Goal: Task Accomplishment & Management: Manage account settings

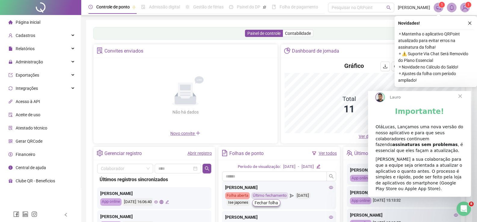
click at [315, 73] on div "Gráfico" at bounding box center [373, 67] width 177 height 11
click at [30, 63] on span "Administração" at bounding box center [29, 62] width 27 height 5
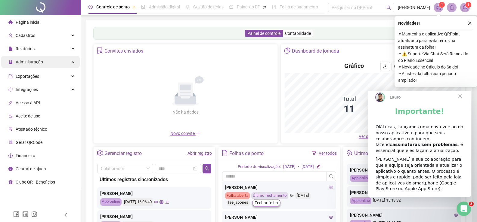
click at [40, 63] on span "Administração" at bounding box center [29, 62] width 27 height 5
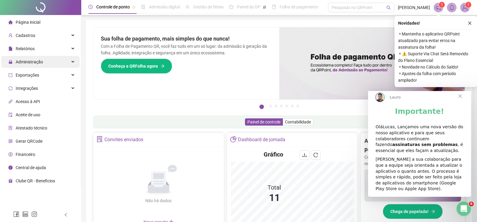
click at [70, 61] on div "Administração" at bounding box center [40, 62] width 79 height 12
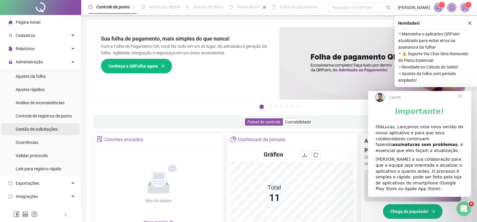
click at [57, 133] on div "Gestão de solicitações" at bounding box center [37, 129] width 42 height 12
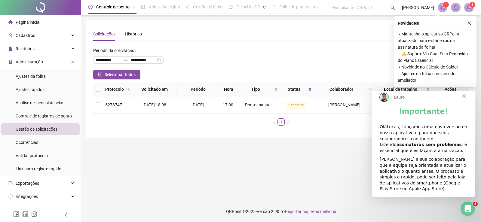
click at [469, 98] on span "Fechar" at bounding box center [465, 96] width 22 height 22
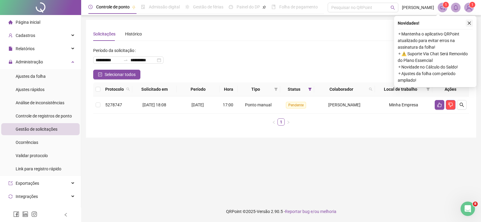
click at [469, 23] on icon "close" at bounding box center [469, 23] width 3 height 3
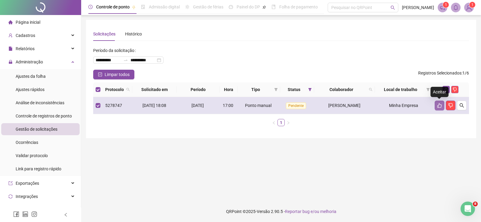
click at [438, 105] on icon "like" at bounding box center [439, 105] width 5 height 5
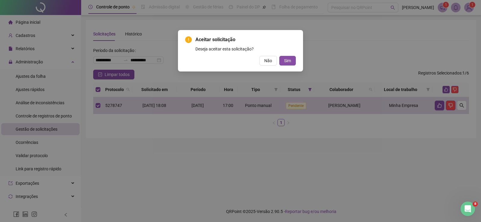
click at [289, 66] on div "Aceitar solicitação Deseja aceitar esta solicitação? Não Sim" at bounding box center [240, 51] width 125 height 42
click at [289, 63] on span "Sim" at bounding box center [287, 60] width 7 height 7
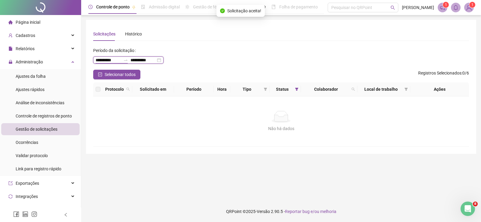
click at [97, 59] on input "**********" at bounding box center [108, 60] width 25 height 7
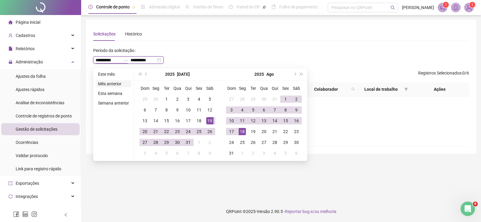
type input "**********"
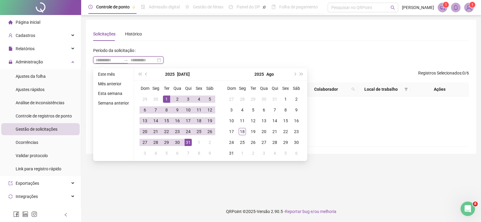
type input "**********"
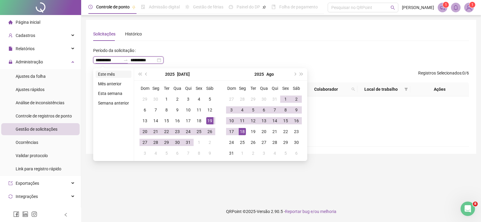
type input "**********"
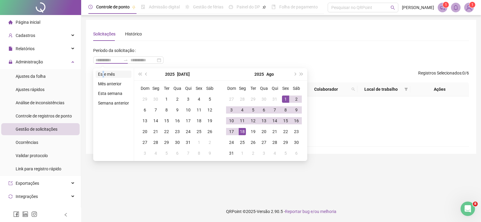
click at [103, 73] on li "Este mês" at bounding box center [114, 74] width 36 height 7
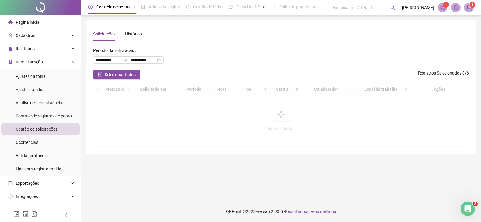
click at [253, 42] on div "**********" at bounding box center [281, 87] width 376 height 120
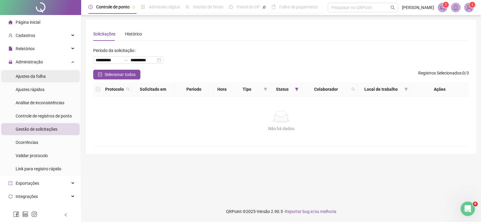
click at [33, 73] on div "Ajustes da folha" at bounding box center [31, 76] width 30 height 12
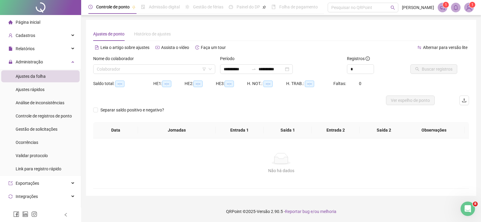
type input "**********"
click at [129, 71] on input "search" at bounding box center [152, 69] width 110 height 9
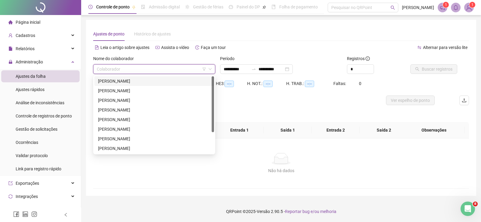
click at [131, 79] on div "ADRIANO SANTOS OLIVEIRA" at bounding box center [154, 81] width 113 height 7
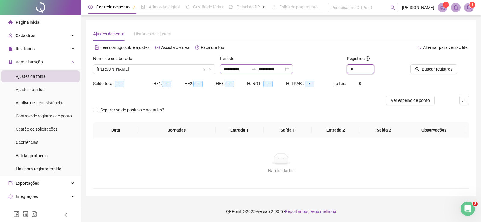
drag, startPoint x: 356, startPoint y: 66, endPoint x: 290, endPoint y: 67, distance: 66.2
click at [298, 70] on div "**********" at bounding box center [281, 66] width 381 height 23
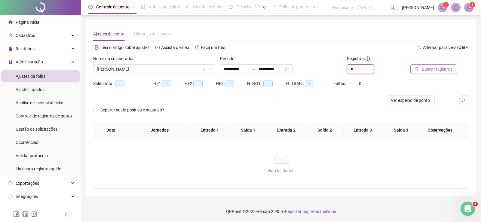
type input "*"
click at [431, 71] on span "Buscar registros" at bounding box center [437, 69] width 31 height 7
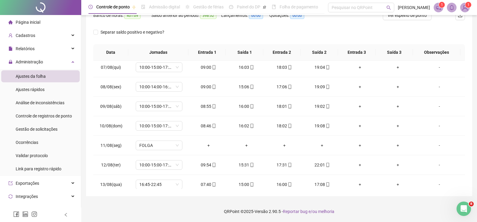
scroll to position [150, 0]
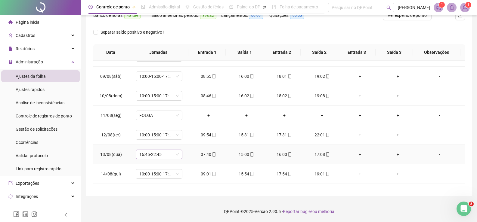
click at [174, 153] on span "16:45-22:45" at bounding box center [158, 154] width 39 height 9
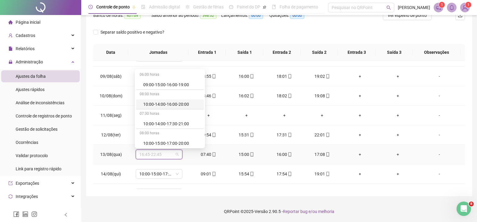
click at [174, 101] on div "10:00-14:00-16:00-20:00" at bounding box center [171, 104] width 57 height 7
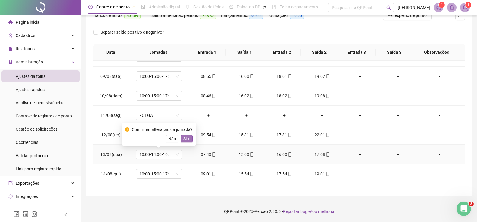
click at [189, 137] on span "Sim" at bounding box center [186, 139] width 7 height 7
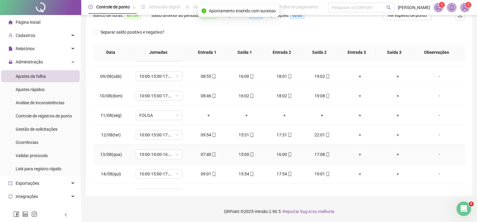
scroll to position [204, 0]
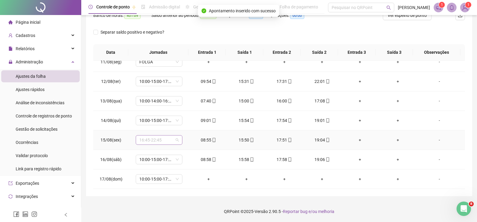
click at [178, 140] on div "16:45-22:45" at bounding box center [159, 140] width 47 height 10
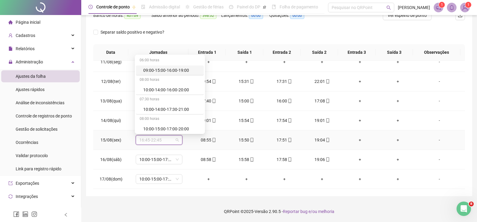
click at [174, 72] on div "09:00-15:00-16:00-19:00" at bounding box center [171, 70] width 57 height 7
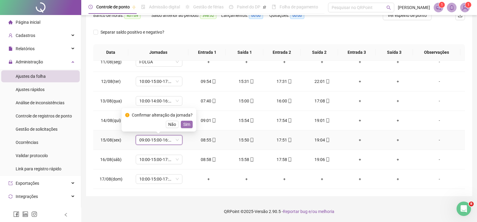
click at [185, 125] on span "Sim" at bounding box center [186, 124] width 7 height 7
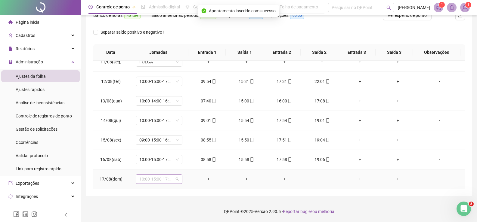
click at [176, 178] on span "10:00-15:00-17:00-20:00" at bounding box center [158, 179] width 39 height 9
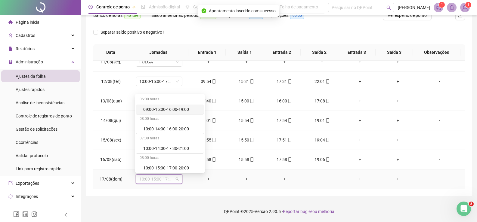
type input "*"
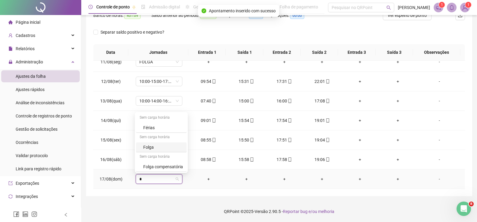
click at [155, 148] on div "Folga" at bounding box center [163, 147] width 40 height 7
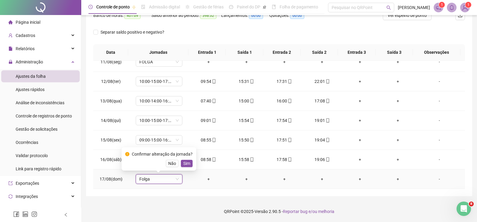
click at [185, 168] on div "Confirmar alteração da jornada? Não Sim" at bounding box center [159, 158] width 75 height 23
click at [186, 164] on span "Sim" at bounding box center [186, 163] width 7 height 7
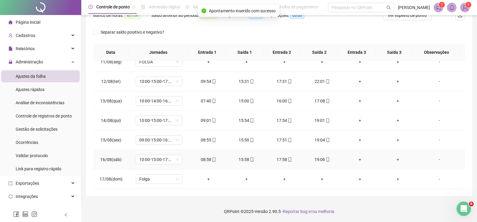
click at [186, 163] on td "10:00-15:00-17:00-20:00" at bounding box center [158, 160] width 61 height 20
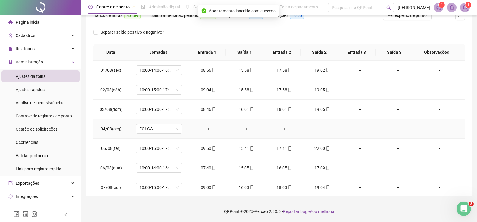
scroll to position [0, 0]
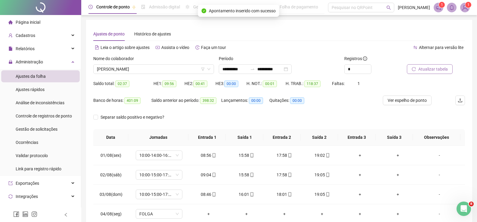
click at [424, 67] on span "Atualizar tabela" at bounding box center [432, 69] width 29 height 7
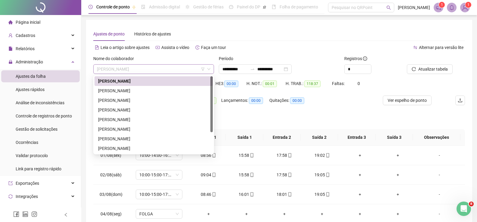
click at [166, 66] on span "ADRIANO SANTOS OLIVEIRA" at bounding box center [153, 69] width 113 height 9
click at [135, 94] on div "ALINE SOUZA DA SILVA" at bounding box center [153, 91] width 118 height 10
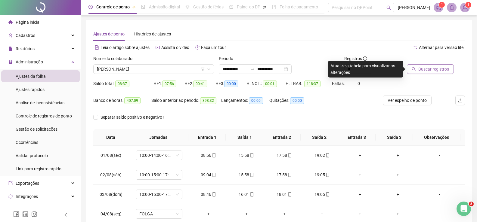
click at [443, 66] on button "Buscar registros" at bounding box center [430, 69] width 47 height 10
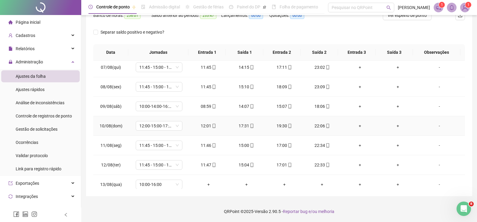
scroll to position [150, 0]
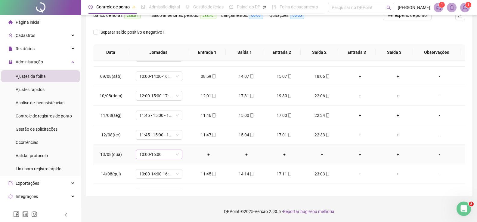
click at [174, 152] on span "10:00-16:00" at bounding box center [158, 154] width 39 height 9
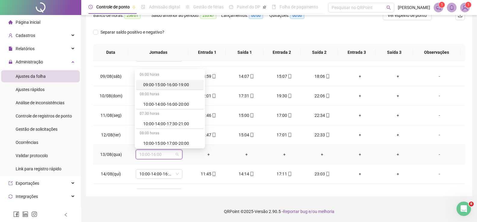
type input "*"
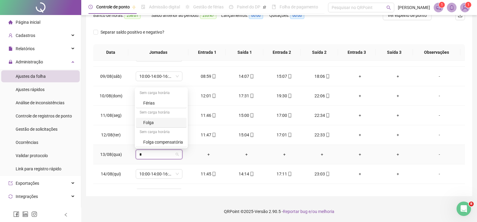
click at [173, 116] on div "Sem carga horária" at bounding box center [161, 113] width 51 height 10
click at [173, 118] on div "Sem carga horária Férias Sem carga horária Folga Sem carga horária Folga compen…" at bounding box center [161, 118] width 51 height 59
click at [171, 125] on div "Folga" at bounding box center [163, 122] width 40 height 7
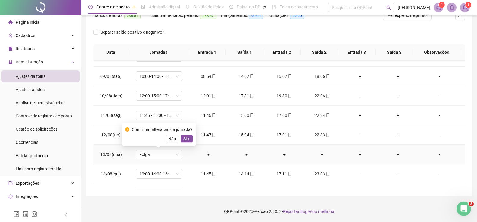
click at [191, 137] on div "Confirmar alteração da jornada? Não Sim" at bounding box center [159, 134] width 75 height 23
click at [189, 137] on button "Sim" at bounding box center [187, 138] width 12 height 7
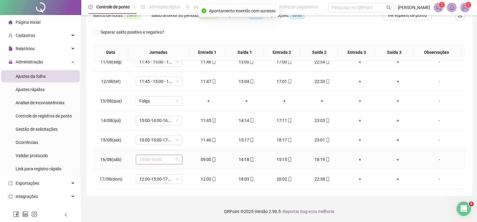
click at [178, 159] on span "10:00-16:00" at bounding box center [158, 159] width 39 height 9
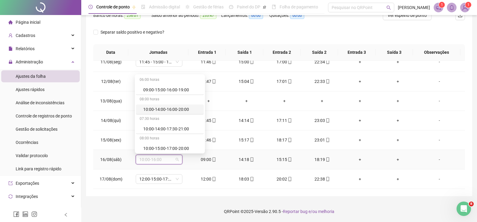
click at [177, 106] on div "10:00-14:00-16:00-20:00" at bounding box center [170, 110] width 68 height 10
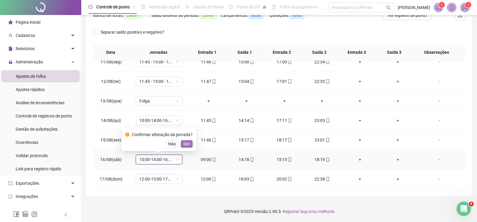
click at [187, 143] on span "Sim" at bounding box center [186, 144] width 7 height 7
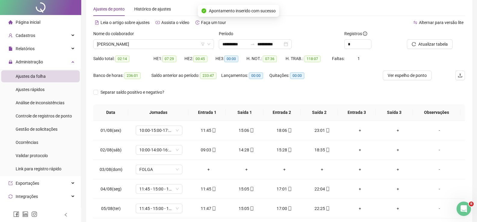
scroll to position [0, 0]
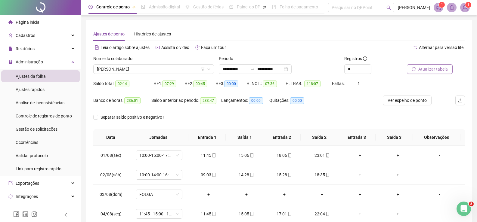
click at [422, 70] on span "Atualizar tabela" at bounding box center [432, 69] width 29 height 7
click at [146, 66] on span "ALINE SOUZA DA SILVA" at bounding box center [153, 69] width 113 height 9
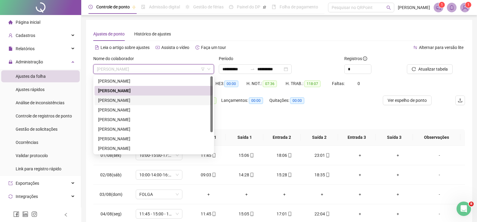
click at [141, 103] on div "BARBARA MILENA VELOSO BARRETO" at bounding box center [153, 100] width 111 height 7
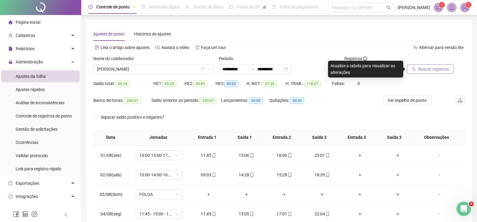
click at [421, 72] on span "Buscar registros" at bounding box center [433, 69] width 31 height 7
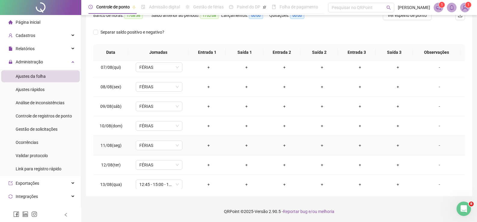
scroll to position [181, 0]
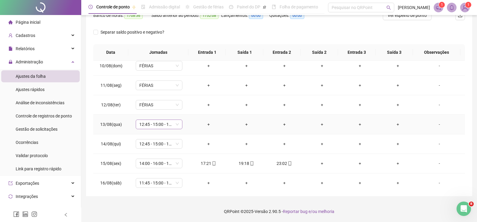
click at [177, 123] on span "12:45 - 15:00 - 17:00 - 19:45" at bounding box center [158, 124] width 39 height 9
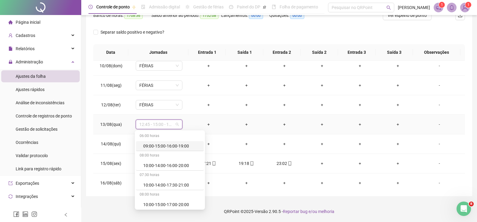
type input "*"
click at [173, 146] on div "Férias" at bounding box center [163, 146] width 40 height 7
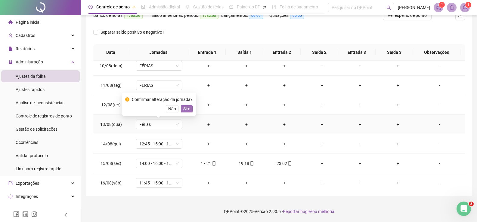
click at [187, 107] on span "Sim" at bounding box center [186, 109] width 7 height 7
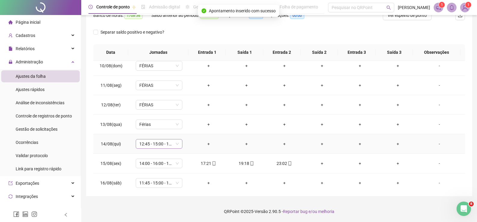
click at [178, 142] on span "12:45 - 15:00 - 17:00 - 22:45" at bounding box center [158, 144] width 39 height 9
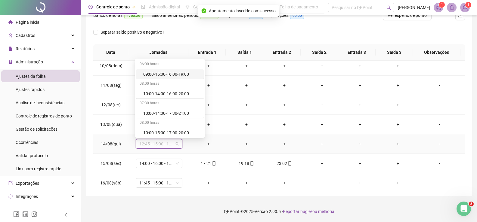
type input "*"
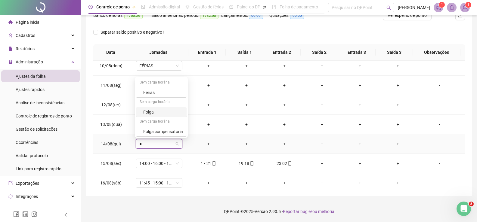
click at [161, 113] on div "Folga" at bounding box center [163, 112] width 40 height 7
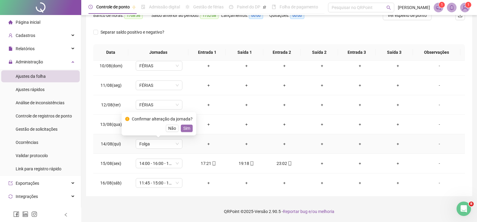
click at [185, 126] on span "Sim" at bounding box center [186, 128] width 7 height 7
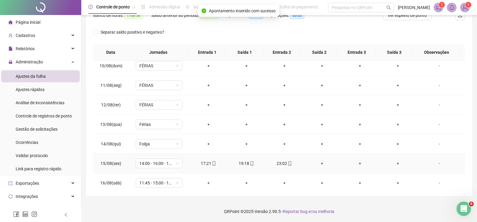
click at [318, 164] on div "+" at bounding box center [322, 163] width 28 height 7
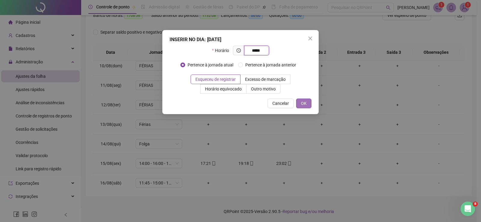
type input "*****"
click at [309, 100] on button "OK" at bounding box center [303, 104] width 15 height 10
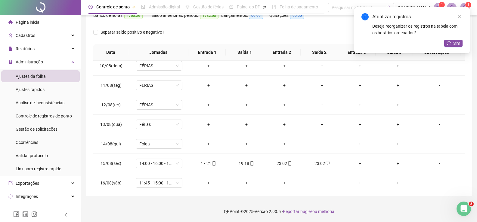
click at [288, 164] on icon "mobile" at bounding box center [290, 164] width 4 height 4
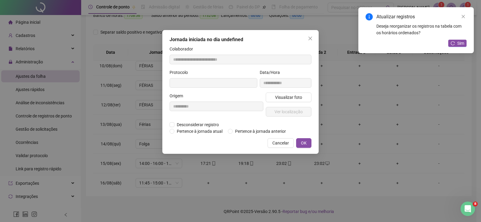
type input "**********"
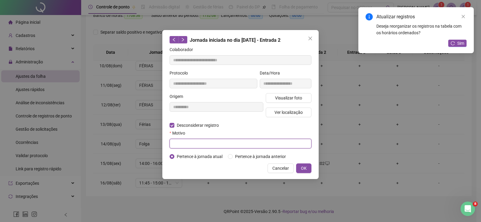
click at [175, 142] on input "text" at bounding box center [241, 144] width 142 height 10
type input "******"
click at [308, 166] on button "OK" at bounding box center [303, 169] width 15 height 10
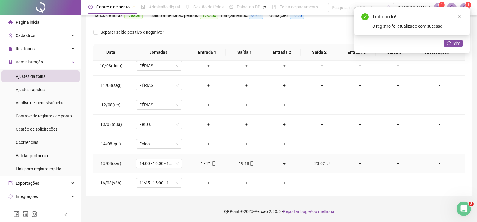
click at [285, 164] on div "+" at bounding box center [284, 163] width 28 height 7
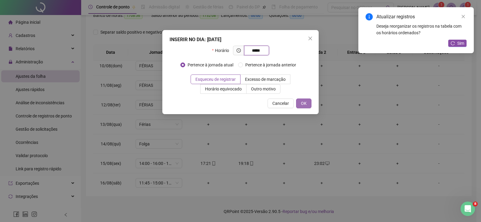
type input "*****"
click at [302, 106] on span "OK" at bounding box center [304, 103] width 6 height 7
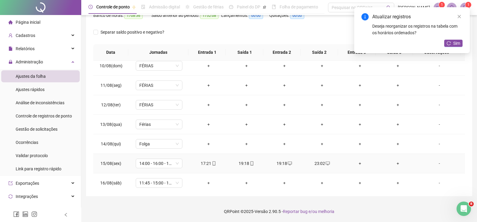
click at [251, 163] on icon "mobile" at bounding box center [252, 164] width 4 height 4
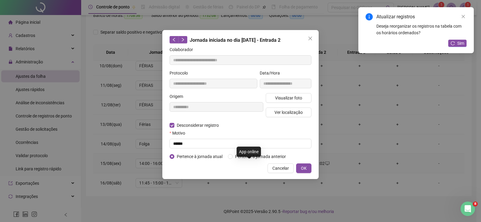
type input "**********"
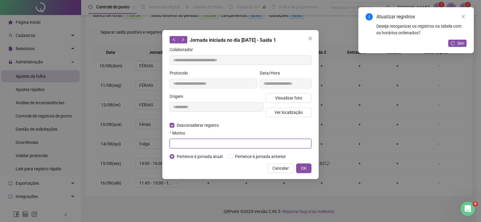
click at [177, 144] on input "text" at bounding box center [241, 144] width 142 height 10
type input "******"
click at [310, 170] on button "OK" at bounding box center [303, 169] width 15 height 10
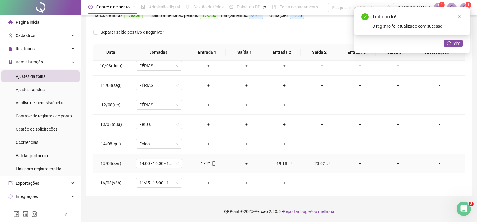
click at [249, 164] on div "+" at bounding box center [246, 163] width 28 height 7
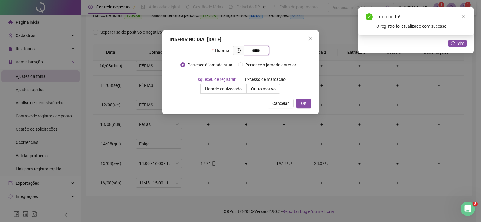
type input "*****"
click at [310, 98] on div "INSERIR NO DIA : 15/08/2025 Horário ***** Pertence à jornada atual Pertence à j…" at bounding box center [240, 72] width 156 height 84
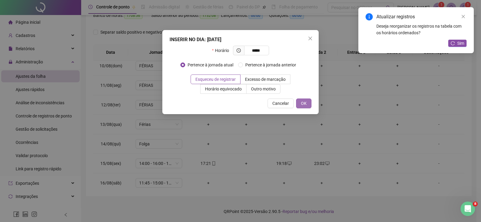
click at [307, 108] on button "OK" at bounding box center [303, 104] width 15 height 10
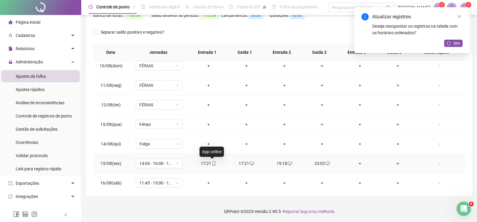
click at [214, 164] on icon "mobile" at bounding box center [214, 164] width 3 height 4
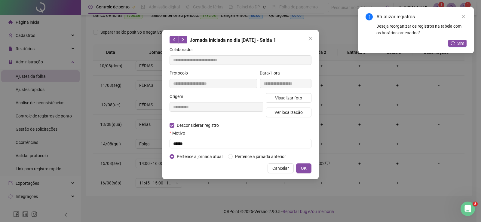
type input "**********"
click at [173, 144] on input "text" at bounding box center [241, 144] width 142 height 10
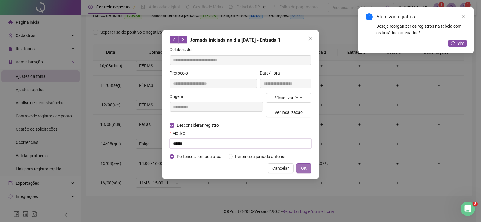
type input "******"
click at [302, 171] on button "OK" at bounding box center [303, 169] width 15 height 10
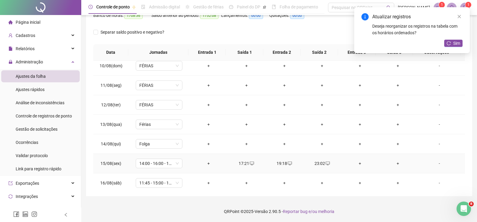
click at [209, 162] on div "+" at bounding box center [208, 163] width 28 height 7
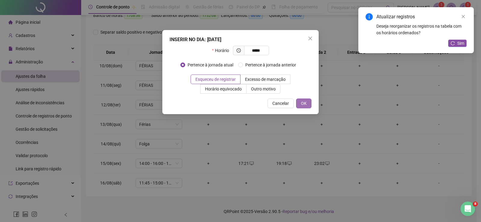
type input "*****"
click at [310, 103] on button "OK" at bounding box center [303, 104] width 15 height 10
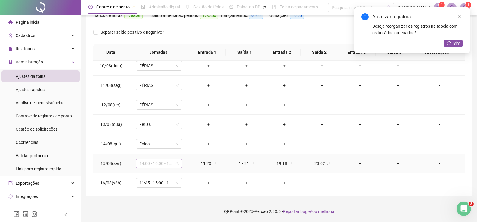
click at [176, 165] on span "14:00 - 16:00 - 18:00 - 23:59" at bounding box center [158, 163] width 39 height 9
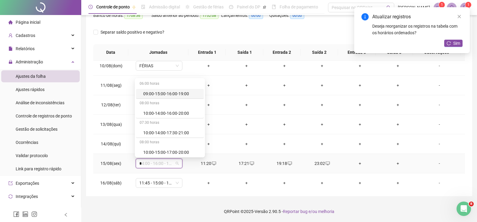
type input "**"
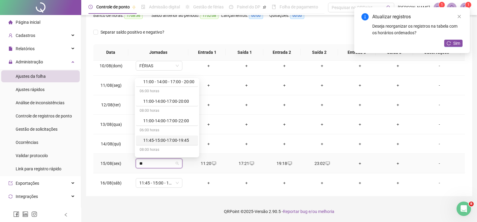
scroll to position [24, 0]
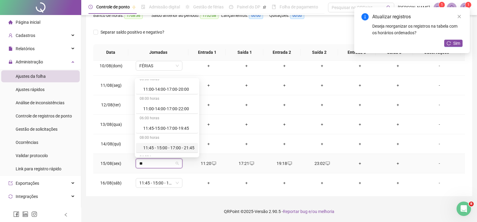
click at [192, 148] on div "11:45 - 15:00 - 17:00 - 21:45" at bounding box center [168, 148] width 51 height 7
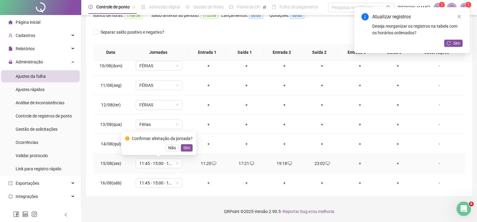
drag, startPoint x: 189, startPoint y: 148, endPoint x: 193, endPoint y: 147, distance: 4.4
click at [187, 148] on button "Sim" at bounding box center [187, 147] width 12 height 7
click at [194, 147] on div "+" at bounding box center [208, 144] width 28 height 7
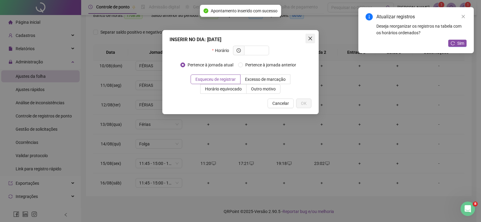
click at [310, 36] on icon "close" at bounding box center [310, 38] width 5 height 5
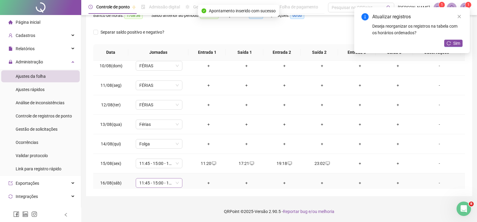
drag, startPoint x: 183, startPoint y: 179, endPoint x: 178, endPoint y: 181, distance: 5.0
click at [182, 179] on td "11:45 - 15:00 - 17:00 - 21:45" at bounding box center [158, 184] width 61 height 20
click at [178, 181] on div "11:45 - 15:00 - 17:00 - 21:45" at bounding box center [159, 183] width 47 height 10
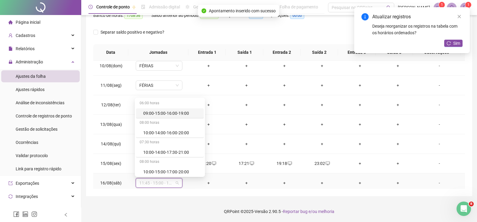
type input "*"
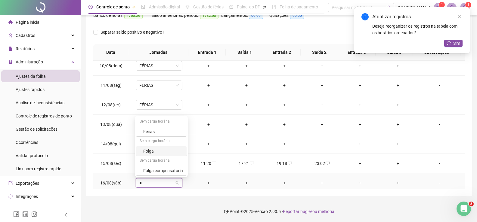
click at [168, 154] on div "Folga" at bounding box center [163, 151] width 40 height 7
click at [183, 169] on span "Sim" at bounding box center [186, 167] width 7 height 7
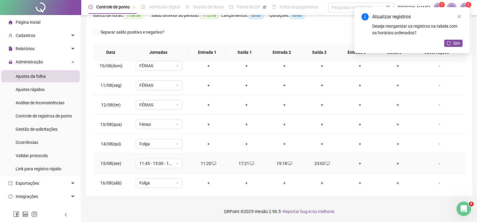
scroll to position [204, 0]
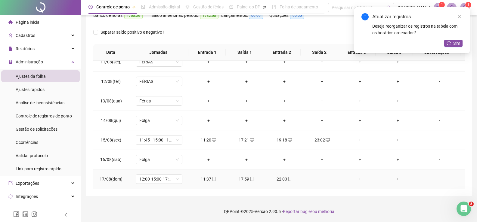
click at [319, 180] on div "+" at bounding box center [322, 179] width 28 height 7
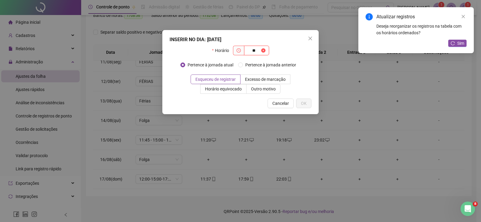
type input "*"
type input "*****"
click at [310, 102] on button "OK" at bounding box center [303, 104] width 15 height 10
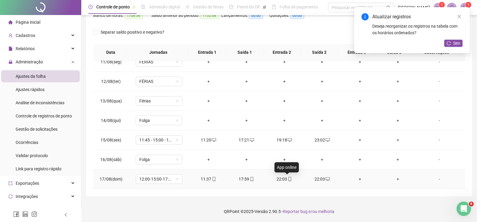
click at [289, 178] on icon "mobile" at bounding box center [290, 179] width 4 height 4
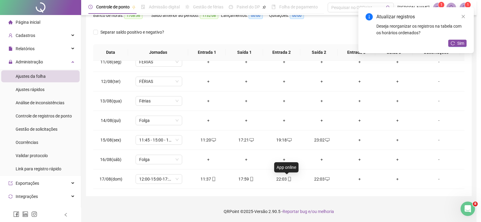
type input "**********"
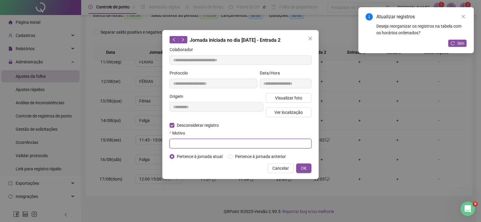
click at [178, 144] on input "text" at bounding box center [241, 144] width 142 height 10
type input "******"
click at [300, 171] on button "OK" at bounding box center [303, 169] width 15 height 10
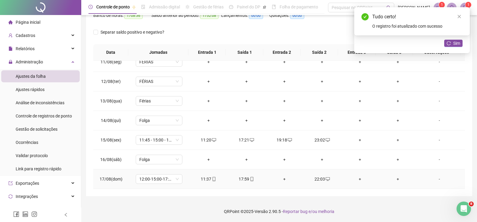
click at [282, 179] on div "+" at bounding box center [284, 179] width 28 height 7
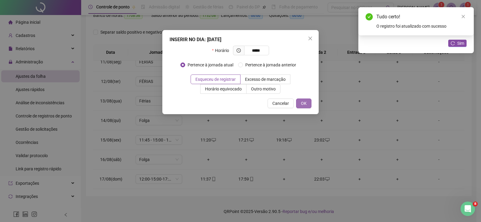
type input "*****"
drag, startPoint x: 298, startPoint y: 101, endPoint x: 299, endPoint y: 95, distance: 5.4
click at [298, 96] on div "INSERIR NO DIA : 17/08/2025 Horário ***** Pertence à jornada atual Pertence à j…" at bounding box center [240, 72] width 156 height 84
click at [306, 102] on span "OK" at bounding box center [304, 103] width 6 height 7
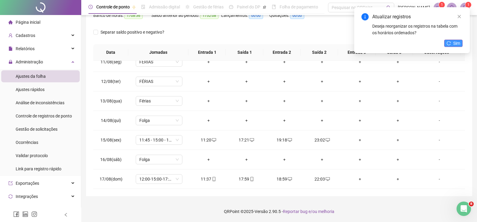
drag, startPoint x: 454, startPoint y: 37, endPoint x: 455, endPoint y: 42, distance: 4.7
click at [455, 37] on div "Atualizar registros Deseja reorganizar os registros na tabela com os horários o…" at bounding box center [412, 30] width 116 height 46
click at [456, 42] on span "Sim" at bounding box center [456, 43] width 7 height 7
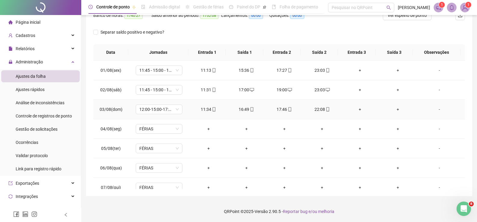
scroll to position [0, 0]
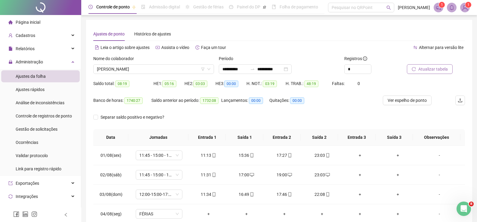
click at [426, 70] on span "Atualizar tabela" at bounding box center [432, 69] width 29 height 7
click at [171, 65] on span "BARBARA MILENA VELOSO BARRETO" at bounding box center [153, 69] width 113 height 9
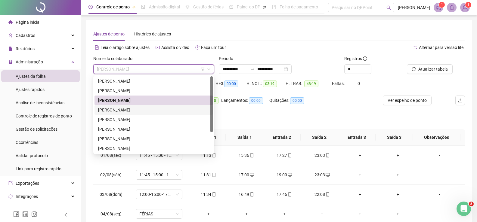
click at [120, 110] on div "DAINA GONÇALVES DOS SANTOS" at bounding box center [153, 110] width 111 height 7
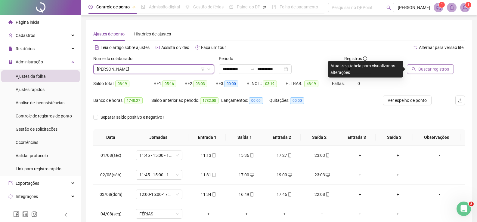
click at [433, 72] on span "Buscar registros" at bounding box center [433, 69] width 31 height 7
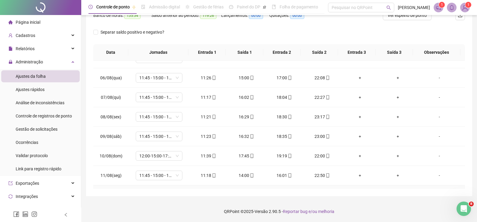
scroll to position [150, 0]
click at [181, 152] on div "10:00-16:00" at bounding box center [159, 155] width 47 height 10
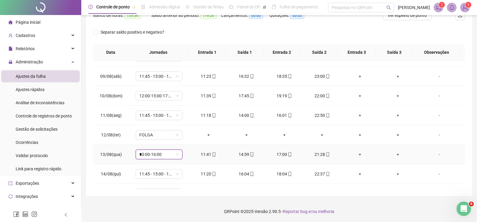
type input "**"
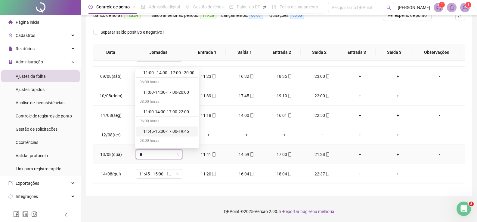
scroll to position [24, 0]
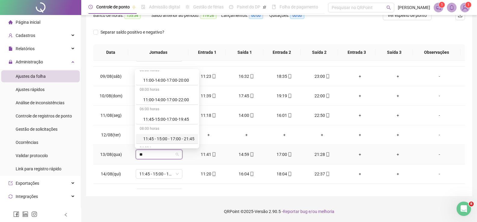
click at [194, 139] on div "11:45 - 15:00 - 17:00 - 21:45" at bounding box center [168, 139] width 51 height 7
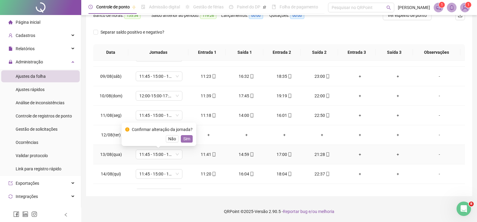
click at [186, 138] on span "Sim" at bounding box center [186, 139] width 7 height 7
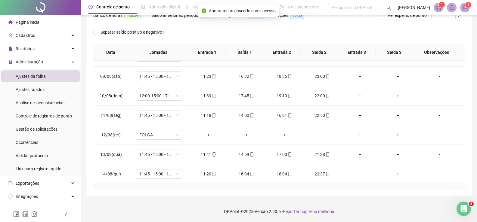
scroll to position [204, 0]
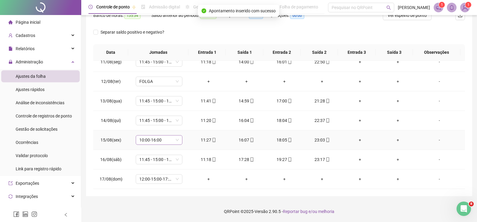
click at [175, 143] on span "10:00-16:00" at bounding box center [158, 140] width 39 height 9
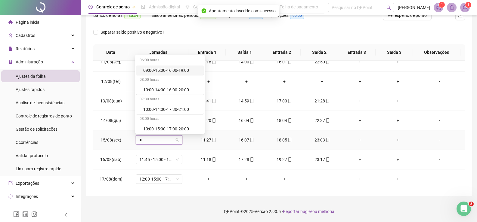
type input "**"
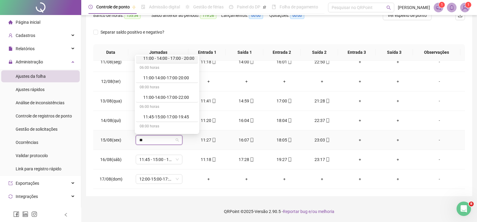
scroll to position [24, 0]
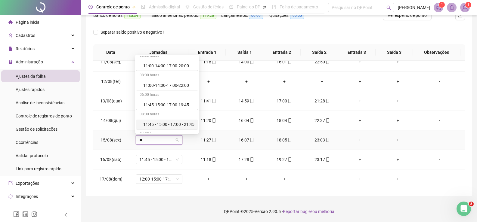
click at [189, 123] on div "11:45 - 15:00 - 17:00 - 21:45" at bounding box center [168, 124] width 51 height 7
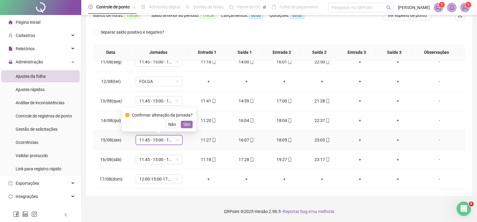
click at [186, 124] on span "Sim" at bounding box center [186, 124] width 7 height 7
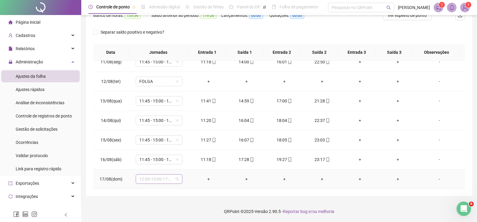
click at [177, 179] on span "12:00-15:00-17:00-22:00" at bounding box center [158, 179] width 39 height 9
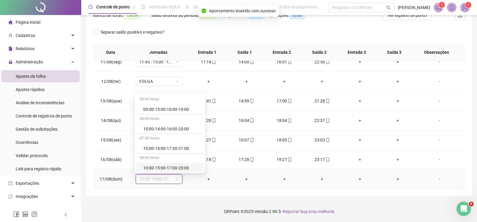
type input "*"
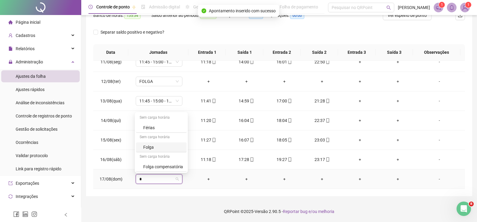
click at [172, 147] on div "Folga" at bounding box center [163, 147] width 40 height 7
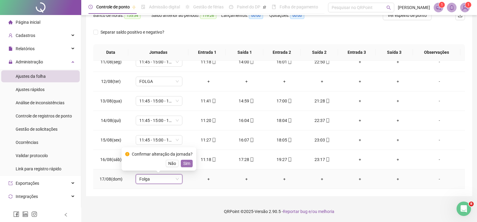
click at [185, 161] on span "Sim" at bounding box center [186, 163] width 7 height 7
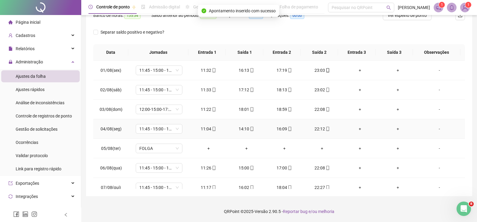
scroll to position [0, 0]
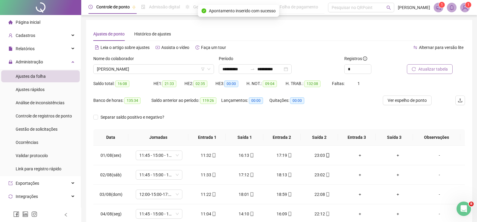
click at [433, 73] on button "Atualizar tabela" at bounding box center [430, 69] width 46 height 10
click at [175, 66] on span "DAINA GONÇALVES DOS SANTOS" at bounding box center [153, 69] width 113 height 9
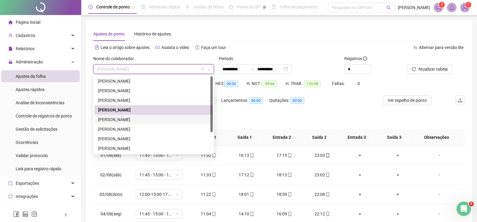
click at [116, 116] on div "JORLEIDE DANTAS DA SILVA" at bounding box center [153, 120] width 118 height 10
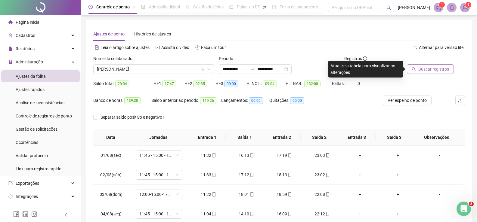
click at [443, 68] on span "Buscar registros" at bounding box center [433, 69] width 31 height 7
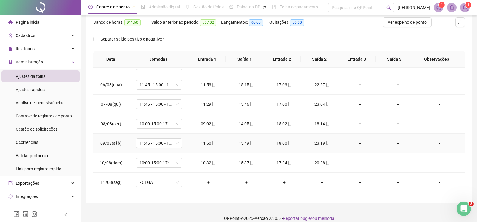
scroll to position [150, 0]
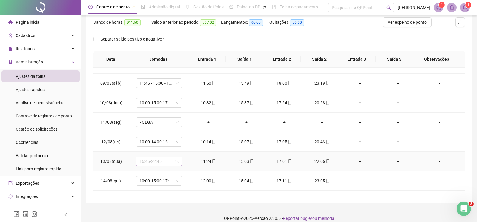
click at [175, 160] on span "16:45-22:45" at bounding box center [158, 161] width 39 height 9
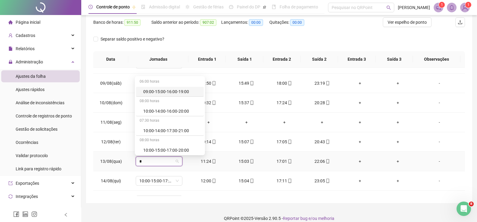
type input "**"
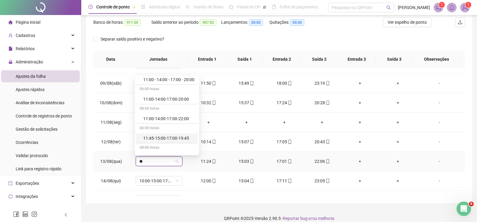
scroll to position [24, 0]
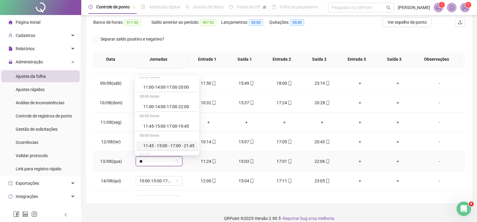
click at [169, 143] on div "11:45 - 15:00 - 17:00 - 21:45" at bounding box center [168, 146] width 51 height 7
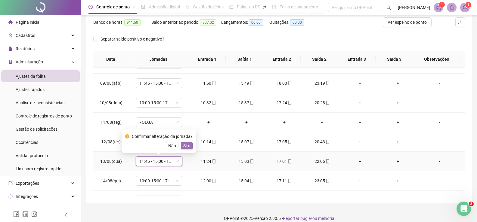
click at [184, 146] on span "Sim" at bounding box center [186, 146] width 7 height 7
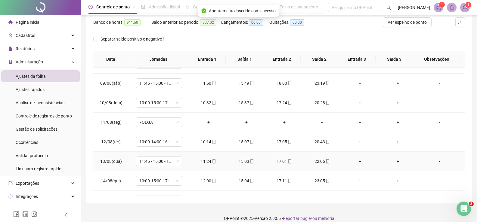
scroll to position [181, 0]
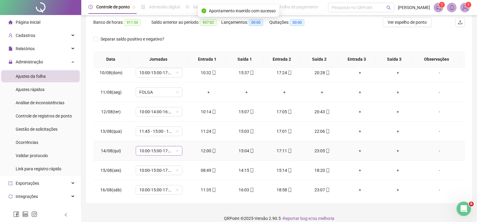
click at [175, 151] on span "10:00-15:00-17:00-20:00" at bounding box center [158, 151] width 39 height 9
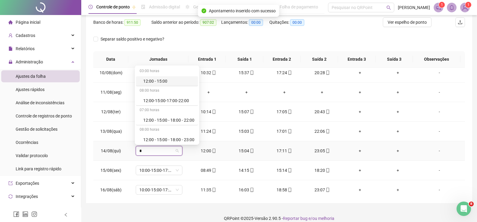
type input "**"
click at [178, 100] on div "12:00-15:00-17:00-22:00" at bounding box center [168, 100] width 51 height 7
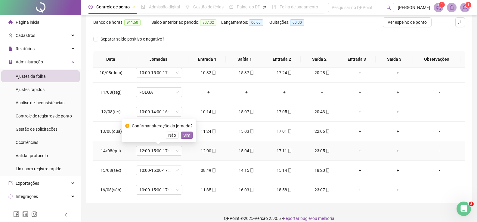
click at [187, 136] on span "Sim" at bounding box center [186, 135] width 7 height 7
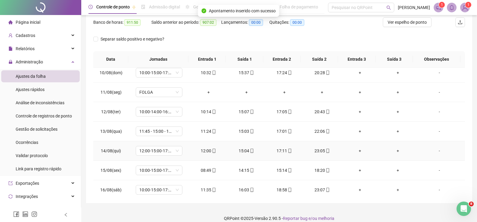
scroll to position [204, 0]
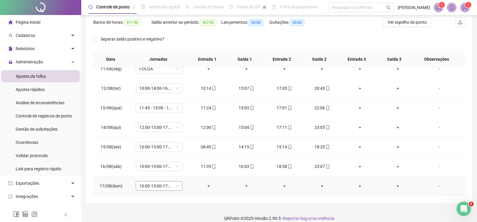
click at [171, 187] on span "10:00-15:00-17:00-20:00" at bounding box center [158, 186] width 39 height 9
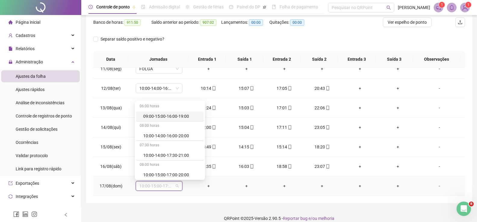
type input "*"
click at [166, 156] on div "Folga" at bounding box center [163, 154] width 40 height 7
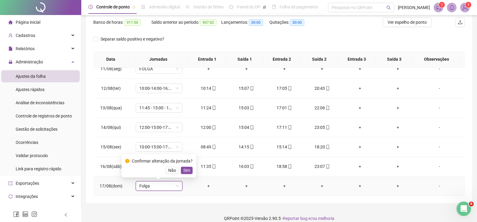
click at [186, 169] on span "Sim" at bounding box center [186, 170] width 7 height 7
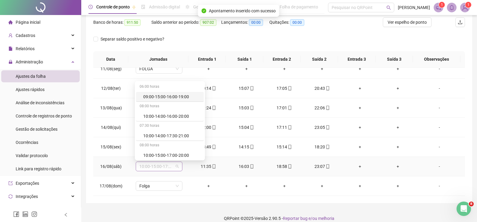
click at [178, 167] on div "10:00-15:00-17:00-20:00" at bounding box center [159, 167] width 47 height 10
type input "**"
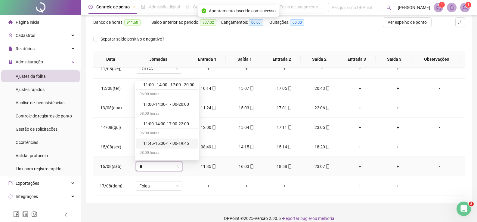
scroll to position [24, 0]
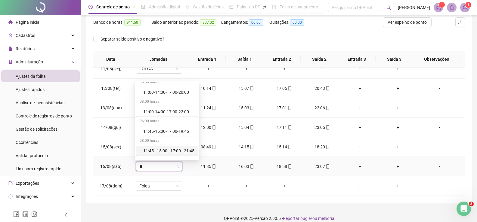
click at [193, 150] on div "11:45 - 15:00 - 17:00 - 21:45" at bounding box center [168, 151] width 51 height 7
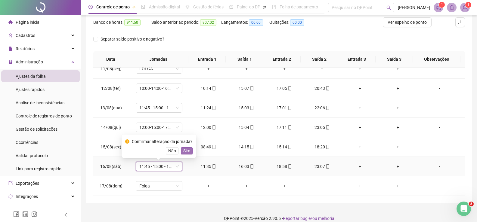
click at [183, 151] on span "Sim" at bounding box center [186, 151] width 7 height 7
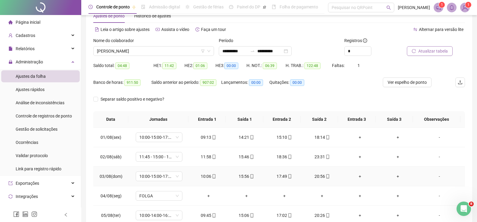
scroll to position [30, 0]
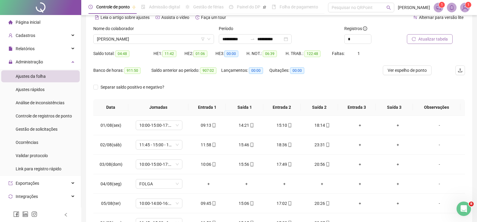
click at [425, 37] on span "Atualizar tabela" at bounding box center [432, 39] width 29 height 7
click at [163, 42] on span "JORLEIDE DANTAS DA SILVA" at bounding box center [153, 39] width 113 height 9
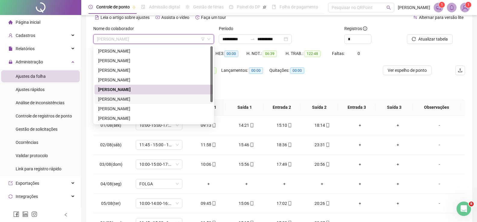
click at [139, 97] on div "JULIA SOUZA SILVA" at bounding box center [153, 99] width 111 height 7
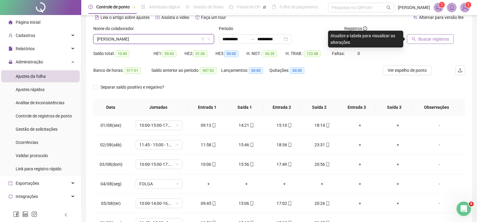
click at [442, 42] on span "Buscar registros" at bounding box center [433, 39] width 31 height 7
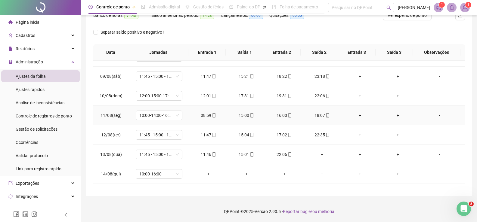
scroll to position [181, 0]
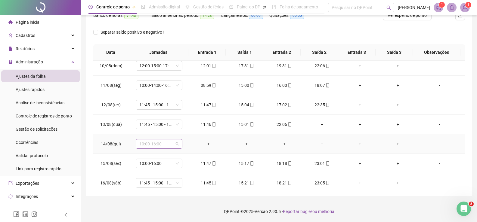
click at [173, 144] on span "10:00-16:00" at bounding box center [158, 144] width 39 height 9
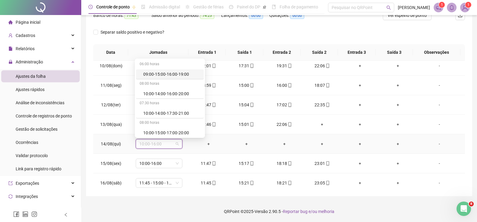
type input "*"
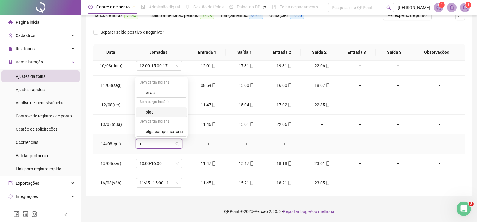
click at [146, 112] on div "Folga" at bounding box center [163, 112] width 40 height 7
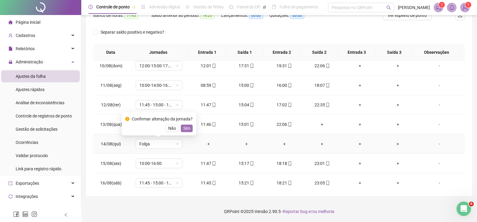
click at [191, 128] on button "Sim" at bounding box center [187, 128] width 12 height 7
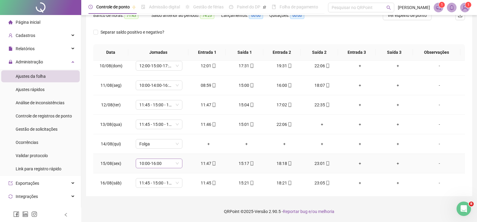
click at [174, 166] on span "10:00-16:00" at bounding box center [158, 163] width 39 height 9
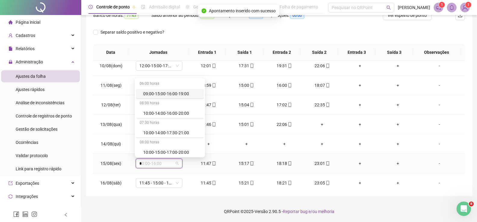
type input "**"
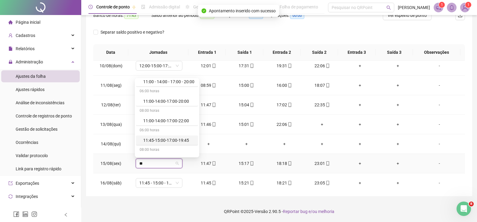
scroll to position [24, 0]
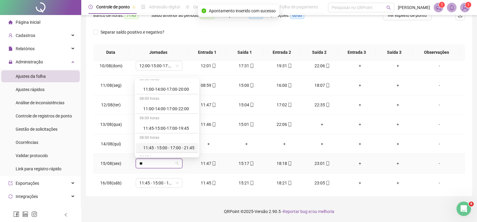
click at [194, 150] on div "11:45 - 15:00 - 17:00 - 21:45" at bounding box center [168, 148] width 51 height 7
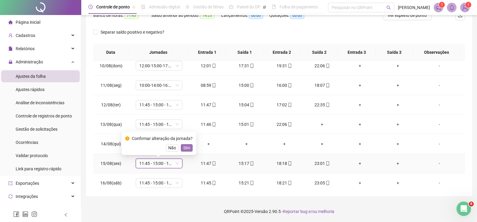
click at [186, 147] on span "Sim" at bounding box center [186, 148] width 7 height 7
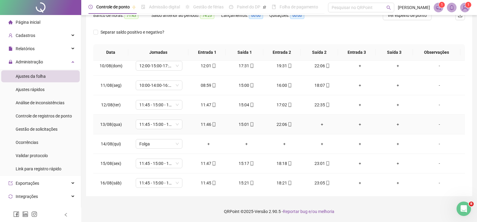
click at [321, 124] on div "+" at bounding box center [322, 124] width 28 height 7
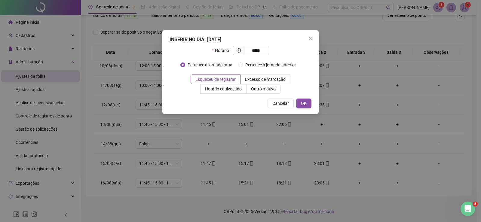
type input "*****"
click at [316, 106] on div "INSERIR NO DIA : 13/08/2025 Horário ***** Pertence à jornada atual Pertence à j…" at bounding box center [240, 72] width 156 height 84
click at [307, 104] on button "OK" at bounding box center [303, 104] width 15 height 10
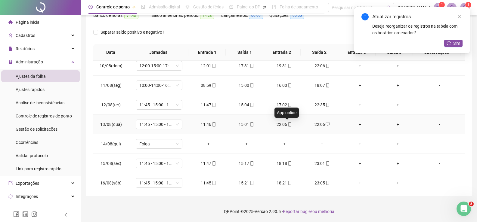
click at [288, 125] on icon "mobile" at bounding box center [290, 124] width 4 height 4
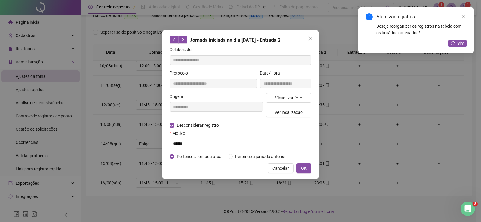
type input "**********"
click at [168, 145] on div "**********" at bounding box center [240, 104] width 156 height 149
click at [173, 145] on input "text" at bounding box center [241, 144] width 142 height 10
type input "******"
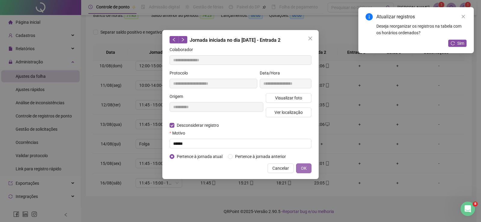
click at [302, 165] on button "OK" at bounding box center [303, 169] width 15 height 10
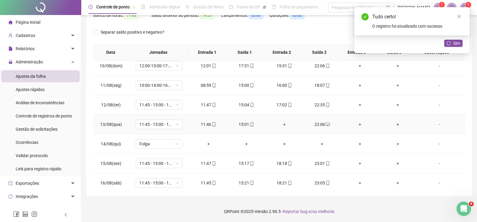
click at [281, 123] on div "+" at bounding box center [284, 124] width 28 height 7
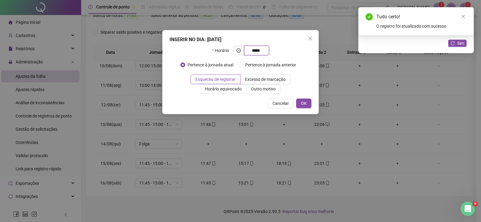
type input "*****"
click at [307, 110] on div "INSERIR NO DIA : 13/08/2025 Horário ***** Pertence à jornada atual Pertence à j…" at bounding box center [240, 72] width 156 height 84
click at [306, 105] on span "OK" at bounding box center [304, 103] width 6 height 7
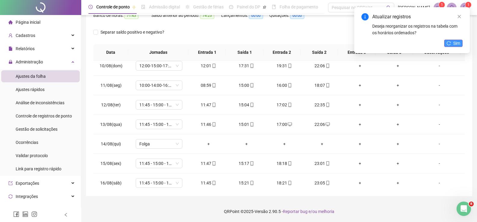
click at [463, 42] on div "Atualizar registros Deseja reorganizar os registros na tabela com os horários o…" at bounding box center [412, 30] width 116 height 46
click at [456, 44] on span "Sim" at bounding box center [456, 43] width 7 height 7
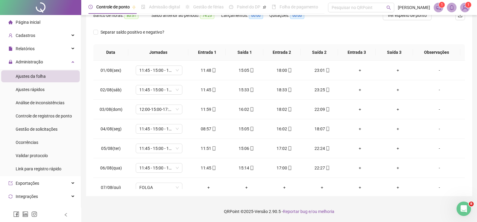
scroll to position [25, 0]
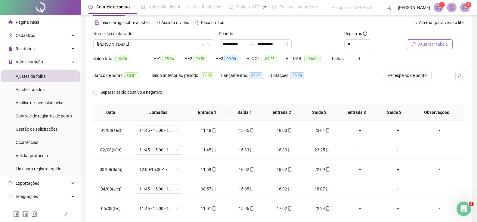
click at [425, 44] on span "Atualizar tabela" at bounding box center [432, 44] width 29 height 7
click at [145, 45] on span "JULIA SOUZA SILVA" at bounding box center [153, 44] width 113 height 9
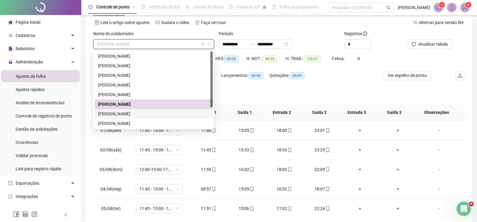
click at [122, 117] on div "MICAELA PALMEIRA DA SILVA" at bounding box center [153, 114] width 111 height 7
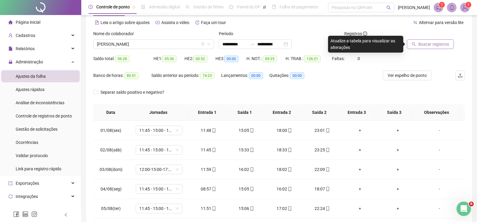
click at [425, 40] on button "Buscar registros" at bounding box center [430, 44] width 47 height 10
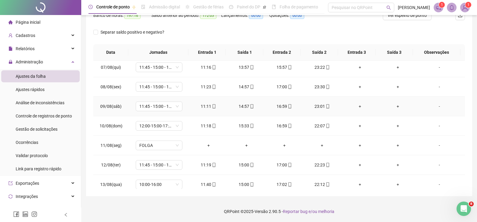
scroll to position [150, 0]
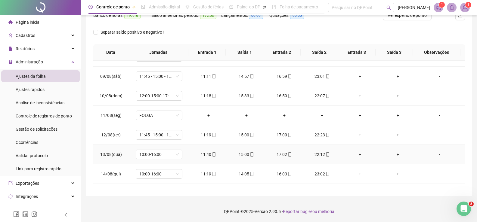
drag, startPoint x: 178, startPoint y: 154, endPoint x: 167, endPoint y: 148, distance: 12.3
click at [178, 154] on div "10:00-16:00" at bounding box center [159, 155] width 47 height 10
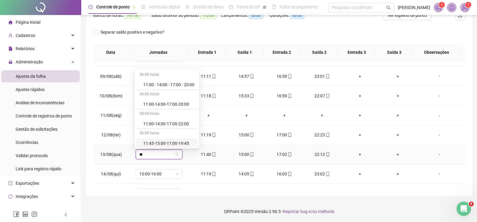
type input "**"
click at [199, 143] on div "06:00 horas 11:00 - 14:00 - 17:00 - 20:00 06:00 horas 11:00-14:00-17:00-20:00 0…" at bounding box center [167, 108] width 64 height 79
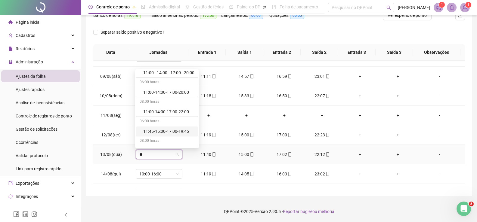
scroll to position [24, 0]
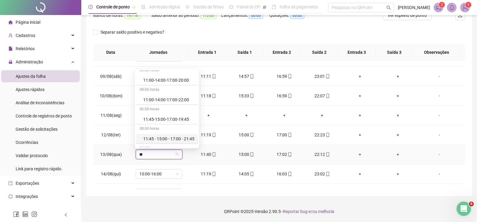
click at [190, 137] on div "11:45 - 15:00 - 17:00 - 21:45" at bounding box center [168, 139] width 51 height 7
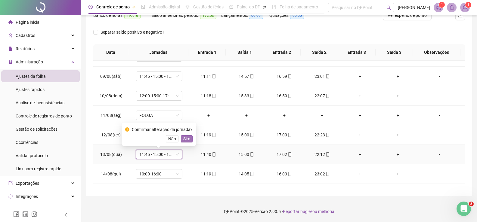
click at [190, 137] on button "Sim" at bounding box center [187, 138] width 12 height 7
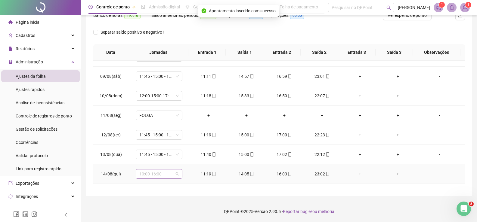
click at [177, 174] on span "10:00-16:00" at bounding box center [158, 174] width 39 height 9
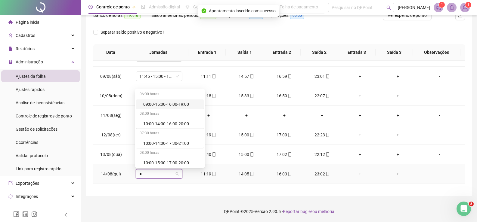
type input "**"
click at [198, 164] on div "11:45-15:00-17:00-19:45" at bounding box center [167, 163] width 62 height 10
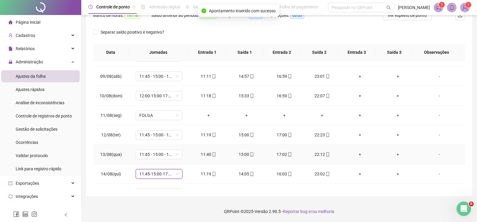
click at [199, 164] on td "11:40" at bounding box center [209, 155] width 38 height 20
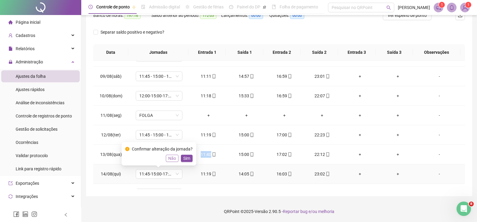
click at [175, 162] on button "Não" at bounding box center [172, 158] width 13 height 7
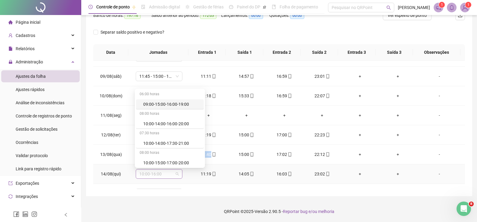
click at [175, 176] on span "10:00-16:00" at bounding box center [158, 174] width 39 height 9
type input "**"
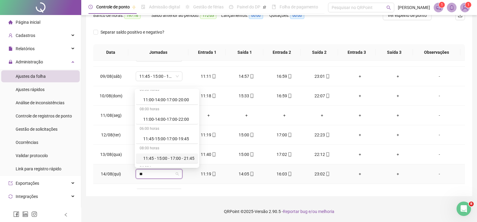
click at [185, 159] on div "11:45 - 15:00 - 17:00 - 21:45" at bounding box center [168, 158] width 51 height 7
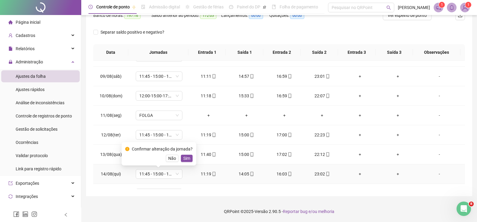
click at [183, 154] on div "Confirmar alteração da jornada? Não Sim" at bounding box center [158, 154] width 67 height 16
click at [183, 157] on span "Sim" at bounding box center [186, 158] width 7 height 7
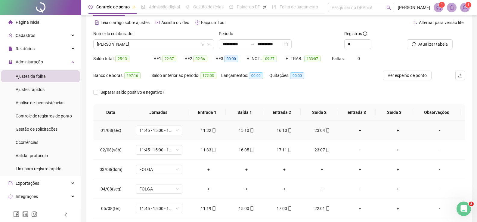
scroll to position [0, 0]
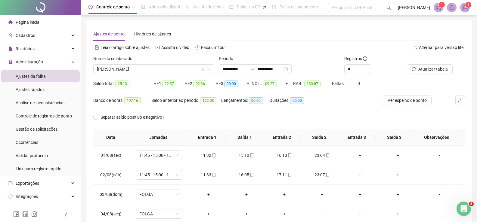
click at [424, 74] on div "Atualizar tabela" at bounding box center [435, 66] width 63 height 23
click at [424, 72] on span "Atualizar tabela" at bounding box center [432, 69] width 29 height 7
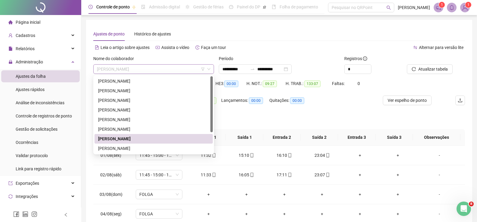
click at [151, 70] on span "MICAELA PALMEIRA DA SILVA" at bounding box center [153, 69] width 113 height 9
click at [132, 150] on div "PAULO HENRIQUE DA SILVA" at bounding box center [153, 148] width 111 height 7
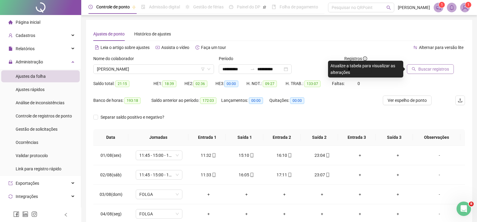
click at [437, 69] on span "Buscar registros" at bounding box center [433, 69] width 31 height 7
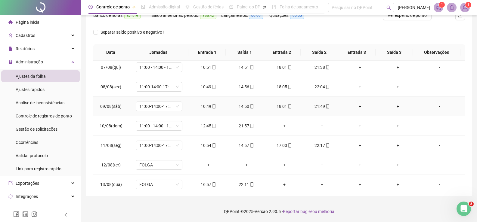
scroll to position [181, 0]
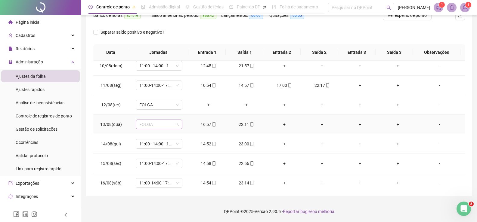
click at [180, 124] on div "FOLGA" at bounding box center [159, 125] width 47 height 10
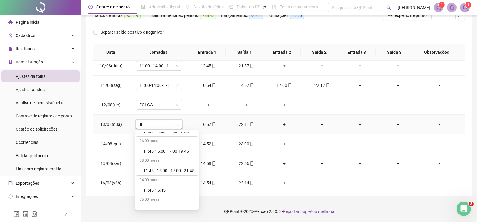
scroll to position [55, 0]
click at [190, 182] on div "04:00 horas" at bounding box center [167, 180] width 62 height 10
type input "**"
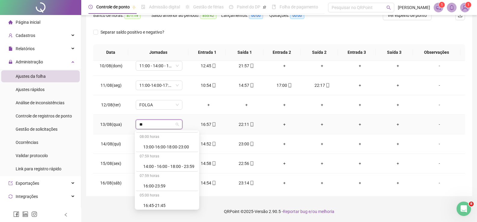
scroll to position [177, 0]
click at [160, 165] on div "16:45-21:45" at bounding box center [168, 164] width 51 height 7
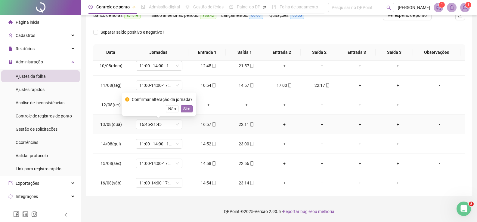
click at [187, 108] on span "Sim" at bounding box center [186, 109] width 7 height 7
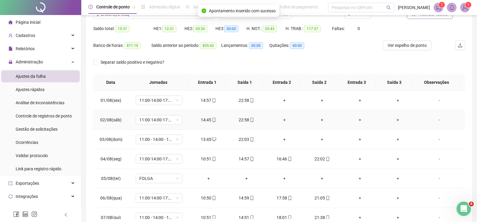
scroll to position [0, 0]
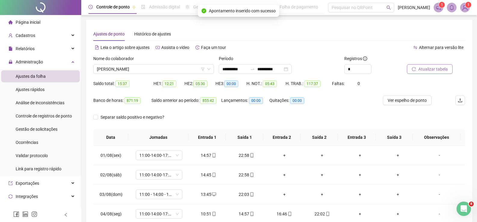
click at [421, 74] on div "Atualizar tabela" at bounding box center [435, 66] width 63 height 23
click at [421, 71] on span "Atualizar tabela" at bounding box center [432, 69] width 29 height 7
click at [157, 70] on span "PAULO HENRIQUE DA SILVA" at bounding box center [153, 69] width 113 height 9
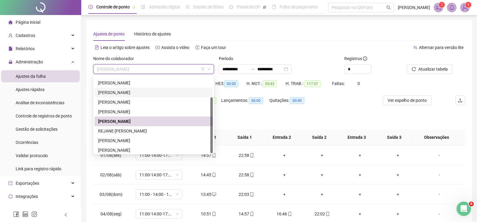
scroll to position [29, 0]
drag, startPoint x: 211, startPoint y: 115, endPoint x: 97, endPoint y: 120, distance: 113.2
click at [210, 158] on body "**********" at bounding box center [238, 111] width 477 height 222
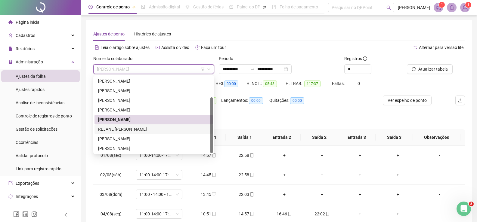
click at [121, 128] on div "REJANE SIMOES MEIRELES" at bounding box center [153, 129] width 111 height 7
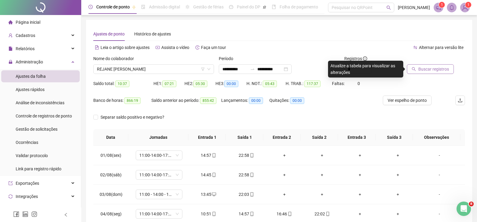
click at [440, 71] on span "Buscar registros" at bounding box center [433, 69] width 31 height 7
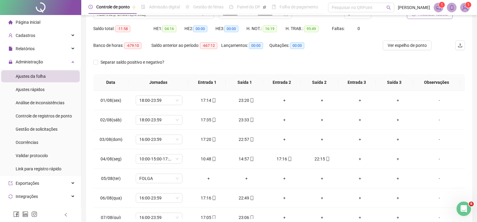
scroll to position [25, 0]
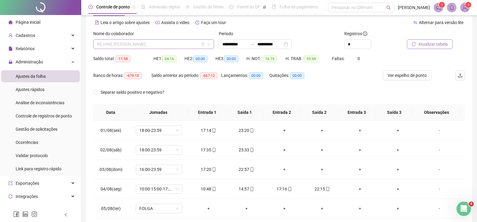
click at [154, 44] on span "REJANE SIMOES MEIRELES" at bounding box center [153, 44] width 113 height 9
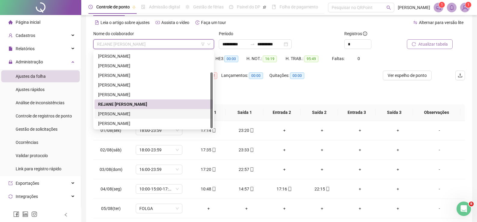
click at [147, 113] on div "ROQUE LUIZ ALMEIDA DE JESUS" at bounding box center [153, 114] width 111 height 7
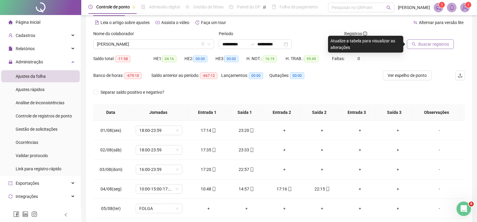
click at [416, 44] on icon "search" at bounding box center [414, 44] width 4 height 4
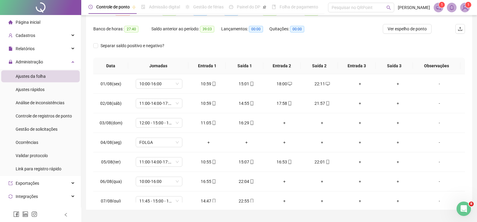
scroll to position [72, 0]
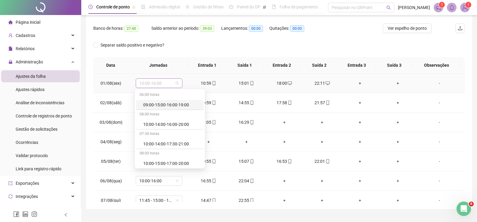
click at [178, 79] on div "10:00-16:00" at bounding box center [159, 84] width 47 height 10
type input "**"
click at [180, 144] on div "11:00-14:00-17:00-22:00" at bounding box center [168, 144] width 51 height 7
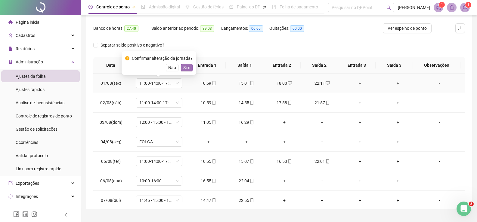
click at [184, 65] on span "Sim" at bounding box center [186, 67] width 7 height 7
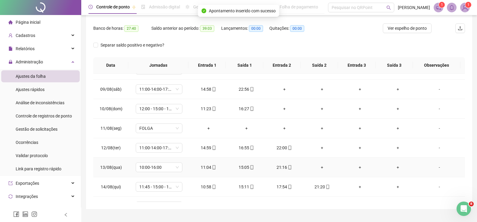
scroll to position [181, 0]
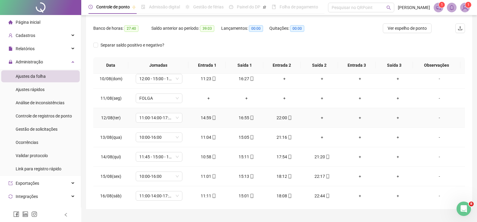
click at [321, 118] on div "+" at bounding box center [322, 118] width 28 height 7
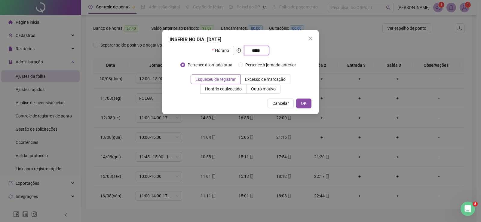
type input "*****"
click at [307, 108] on div "INSERIR NO DIA : 12/08/2025 Horário ***** Pertence à jornada atual Pertence à j…" at bounding box center [240, 72] width 156 height 84
click at [305, 106] on span "OK" at bounding box center [304, 103] width 6 height 7
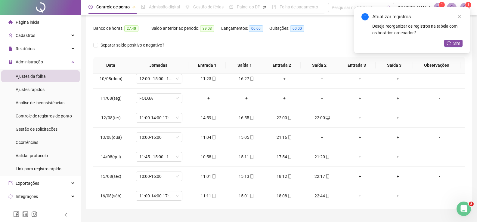
click at [288, 118] on icon "mobile" at bounding box center [290, 118] width 4 height 4
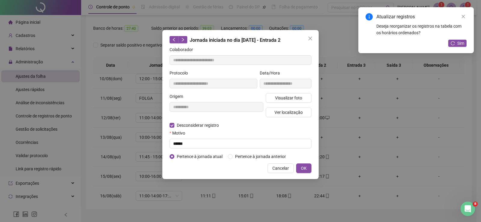
type input "**********"
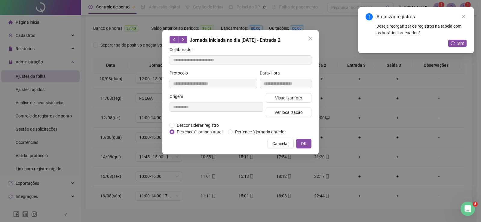
click at [166, 126] on div "**********" at bounding box center [240, 92] width 156 height 125
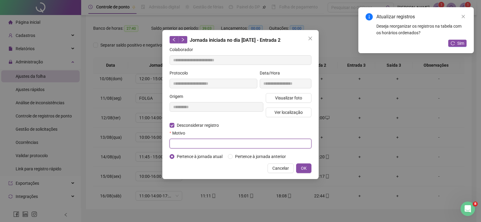
click at [174, 144] on input "text" at bounding box center [241, 144] width 142 height 10
type input "******"
click at [298, 171] on button "OK" at bounding box center [303, 169] width 15 height 10
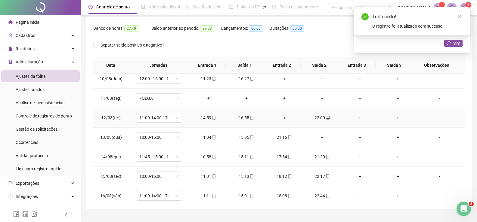
click at [280, 118] on div "+" at bounding box center [284, 118] width 28 height 7
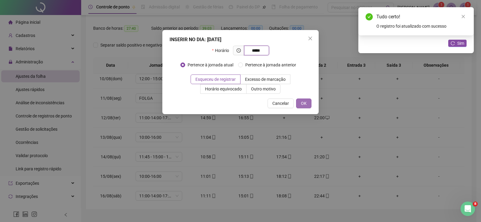
type input "*****"
click at [305, 104] on span "OK" at bounding box center [304, 103] width 6 height 7
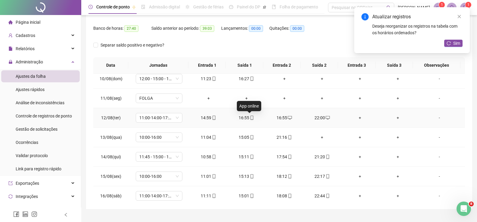
click at [249, 116] on span at bounding box center [251, 118] width 5 height 5
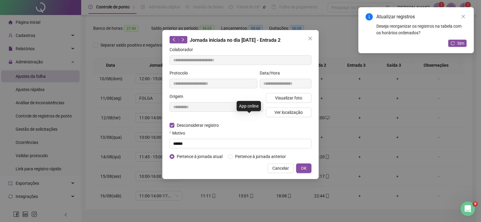
type input "**********"
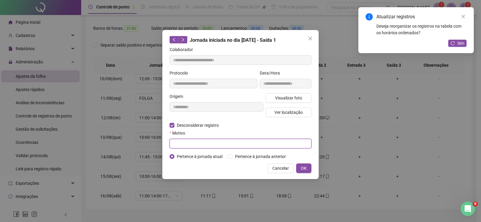
click at [179, 143] on input "text" at bounding box center [241, 144] width 142 height 10
type input "******"
click at [303, 170] on span "OK" at bounding box center [304, 168] width 6 height 7
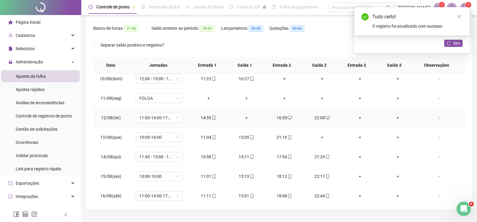
click at [243, 117] on div "+" at bounding box center [246, 118] width 28 height 7
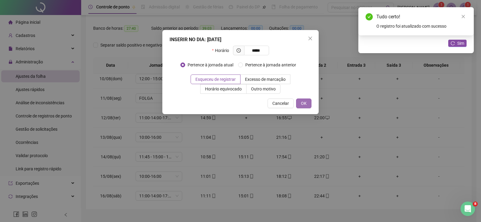
type input "*****"
click at [302, 100] on span "OK" at bounding box center [304, 103] width 6 height 7
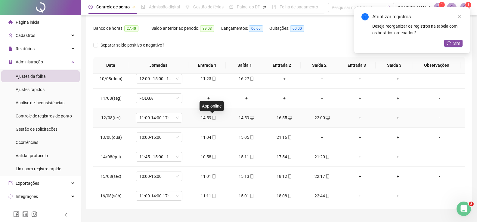
click at [212, 116] on icon "mobile" at bounding box center [214, 118] width 4 height 4
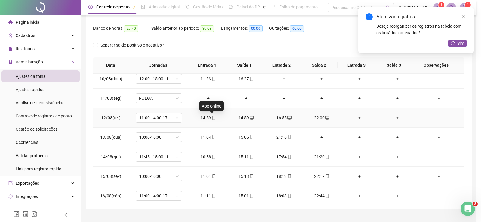
type input "**********"
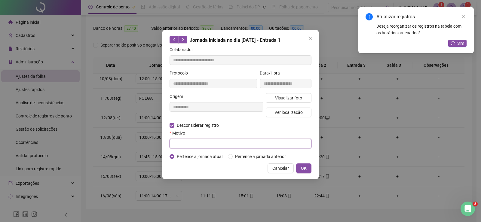
click at [180, 145] on input "text" at bounding box center [241, 144] width 142 height 10
type input "******"
click at [307, 171] on button "OK" at bounding box center [303, 169] width 15 height 10
click at [305, 164] on button "OK" at bounding box center [303, 169] width 15 height 10
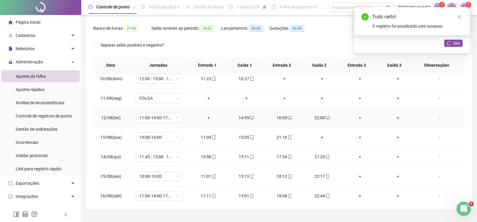
click at [206, 114] on td "+" at bounding box center [209, 118] width 38 height 20
click at [205, 118] on div "+" at bounding box center [208, 118] width 28 height 7
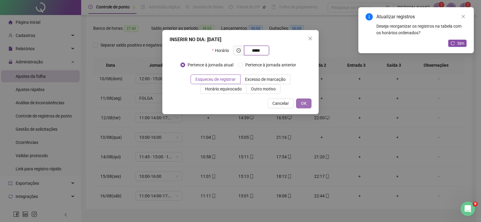
type input "*****"
click at [311, 104] on button "OK" at bounding box center [303, 104] width 15 height 10
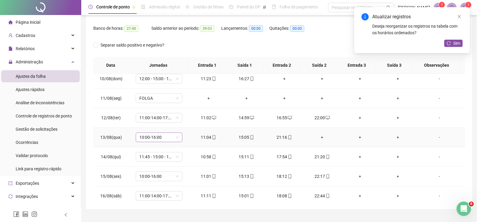
click at [177, 138] on span "10:00-16:00" at bounding box center [158, 137] width 39 height 9
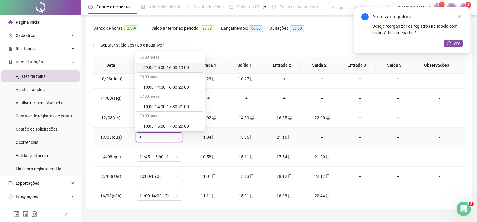
type input "**"
click at [189, 107] on div "11:00-14:00-17:00-22:00" at bounding box center [168, 106] width 51 height 7
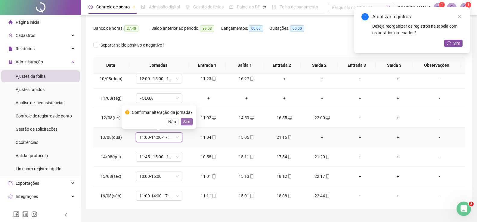
click at [188, 123] on span "Sim" at bounding box center [186, 122] width 7 height 7
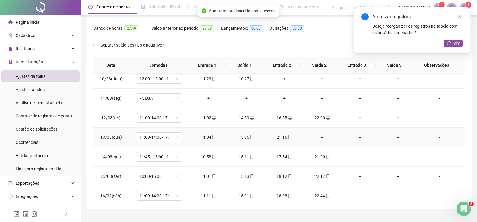
click at [318, 136] on div "+" at bounding box center [322, 137] width 28 height 7
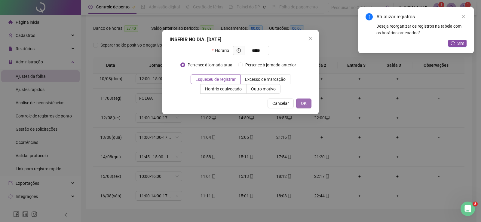
type input "*****"
click at [307, 105] on span "OK" at bounding box center [304, 103] width 6 height 7
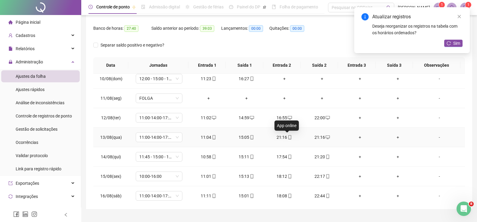
click at [288, 137] on icon "mobile" at bounding box center [290, 137] width 4 height 4
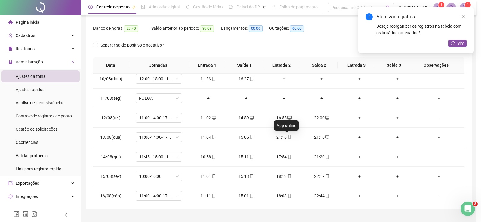
type input "**********"
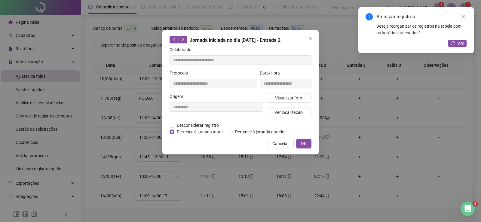
click at [169, 125] on div "**********" at bounding box center [240, 92] width 156 height 125
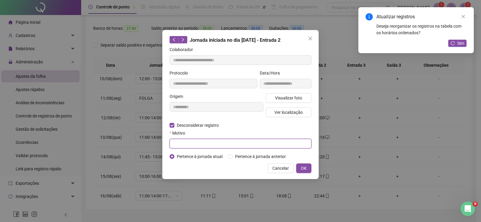
click at [177, 145] on input "text" at bounding box center [241, 144] width 142 height 10
type input "******"
click at [306, 162] on div "**********" at bounding box center [240, 104] width 156 height 149
click at [306, 167] on span "OK" at bounding box center [304, 168] width 6 height 7
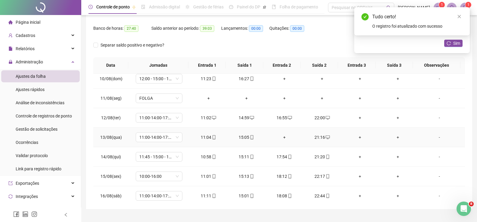
click at [283, 137] on div "+" at bounding box center [284, 137] width 28 height 7
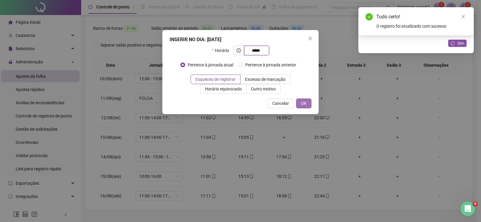
type input "*****"
click at [304, 105] on span "OK" at bounding box center [304, 103] width 6 height 7
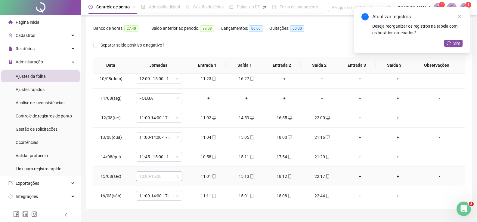
click at [171, 177] on span "10:00-16:00" at bounding box center [158, 176] width 39 height 9
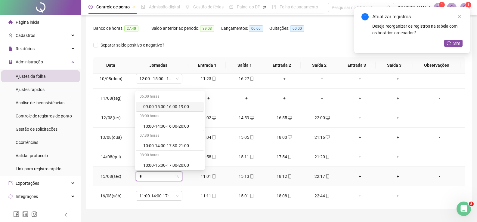
type input "**"
click at [176, 145] on div "11:00-14:00-17:00-22:00" at bounding box center [168, 146] width 51 height 7
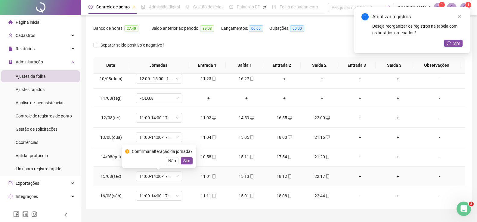
click at [184, 165] on div "Confirmar alteração da jornada? Não Sim" at bounding box center [159, 156] width 75 height 23
click at [185, 162] on span "Sim" at bounding box center [186, 161] width 7 height 7
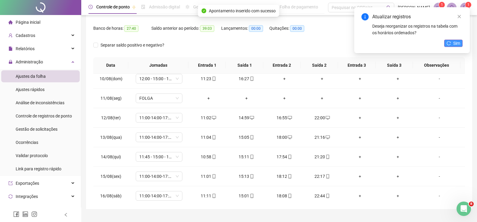
click at [460, 42] on button "Sim" at bounding box center [453, 43] width 18 height 7
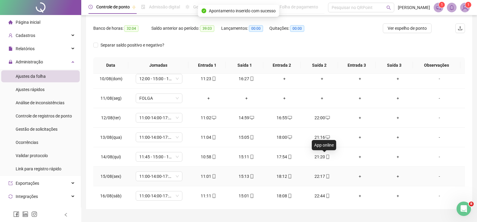
scroll to position [204, 0]
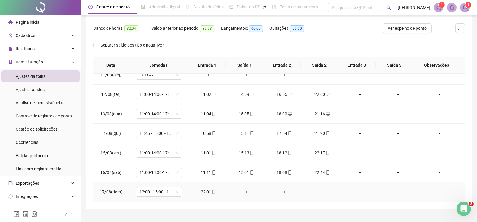
click at [245, 192] on div "+" at bounding box center [246, 192] width 28 height 7
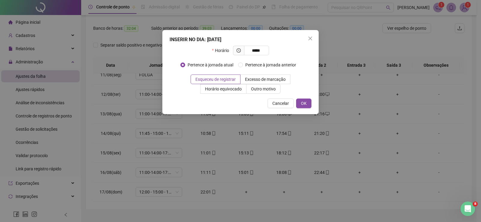
type input "*****"
click at [308, 97] on div "INSERIR NO DIA : 17/08/2025 Horário ***** Pertence à jornada atual Pertence à j…" at bounding box center [240, 72] width 156 height 84
click at [307, 103] on button "OK" at bounding box center [303, 104] width 15 height 10
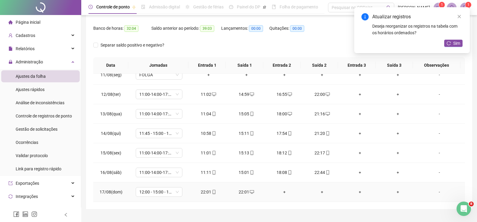
click at [213, 195] on div "22:01" at bounding box center [208, 192] width 28 height 7
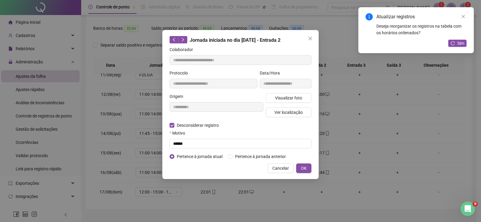
type input "**********"
click at [178, 141] on input "text" at bounding box center [241, 144] width 142 height 10
type input "******"
click at [303, 164] on button "OK" at bounding box center [303, 169] width 15 height 10
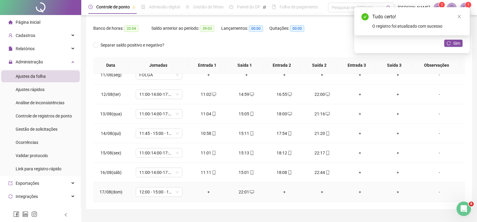
click at [205, 194] on div "+" at bounding box center [208, 192] width 28 height 7
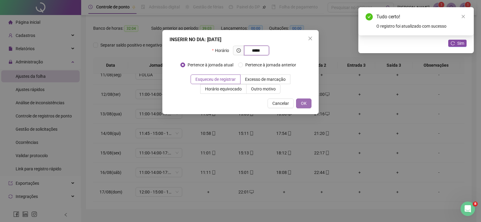
type input "*****"
click at [308, 100] on button "OK" at bounding box center [303, 104] width 15 height 10
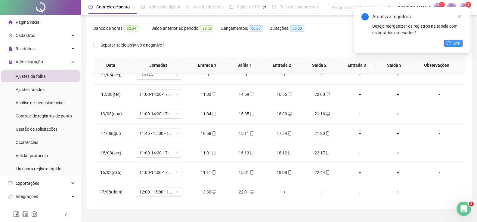
click at [456, 43] on span "Sim" at bounding box center [456, 43] width 7 height 7
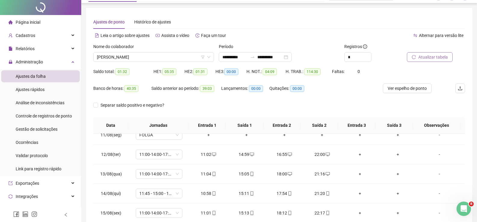
scroll to position [0, 0]
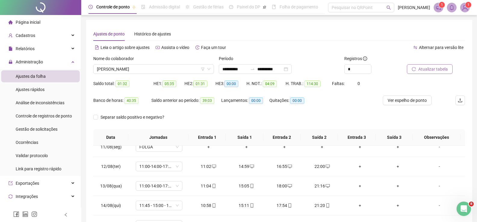
click at [431, 72] on span "Atualizar tabela" at bounding box center [432, 69] width 29 height 7
click at [187, 63] on div "Nome do colaborador" at bounding box center [153, 59] width 121 height 9
click at [178, 66] on span "ROQUE LUIZ ALMEIDA DE JESUS" at bounding box center [153, 69] width 113 height 9
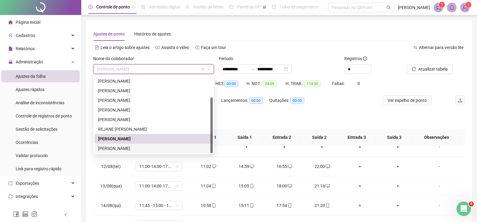
click at [123, 146] on div "STEFANY DOS SANTOS MOURA" at bounding box center [153, 148] width 111 height 7
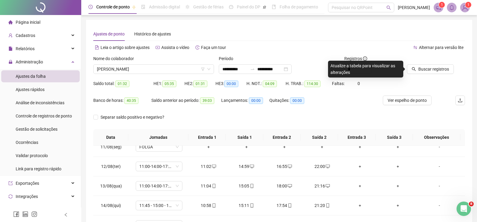
click at [415, 70] on icon "search" at bounding box center [414, 69] width 4 height 4
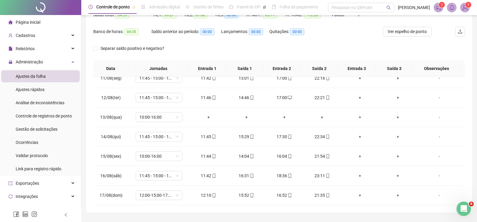
scroll to position [85, 0]
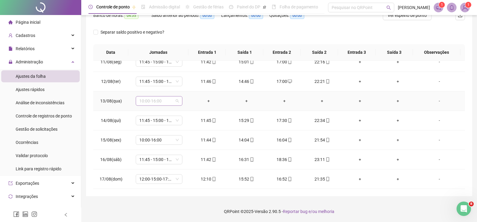
click at [171, 101] on span "10:00-16:00" at bounding box center [158, 101] width 39 height 9
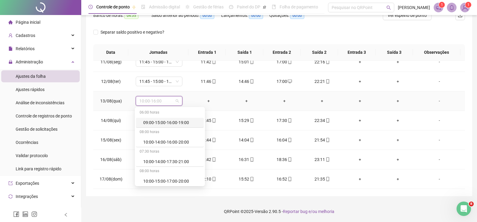
type input "*"
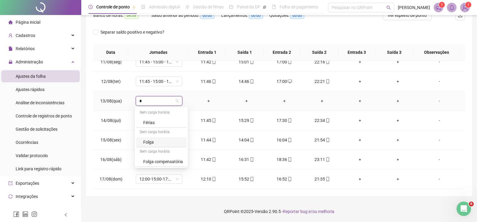
click at [171, 142] on div "Folga" at bounding box center [163, 142] width 40 height 7
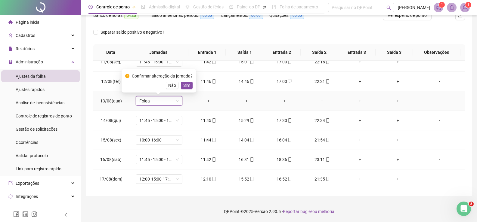
click at [184, 85] on span "Sim" at bounding box center [186, 85] width 7 height 7
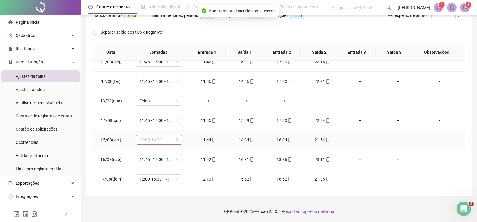
click at [178, 140] on span "10:00-16:00" at bounding box center [158, 140] width 39 height 9
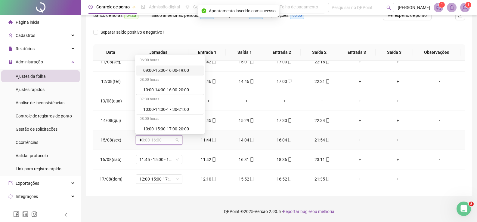
type input "**"
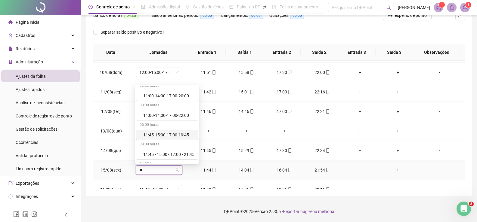
scroll to position [36, 0]
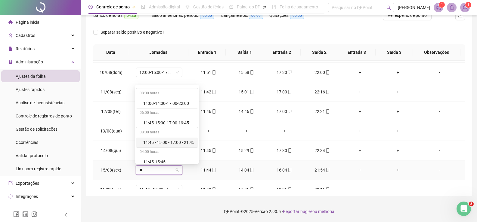
click at [181, 141] on div "11:45 - 15:00 - 17:00 - 21:45" at bounding box center [168, 142] width 51 height 7
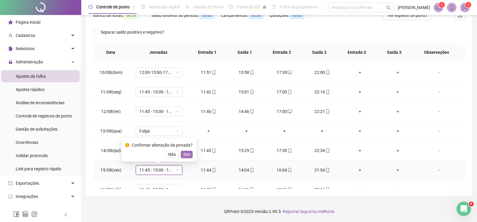
click at [185, 154] on span "Sim" at bounding box center [186, 154] width 7 height 7
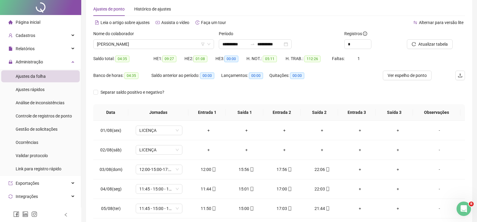
scroll to position [0, 0]
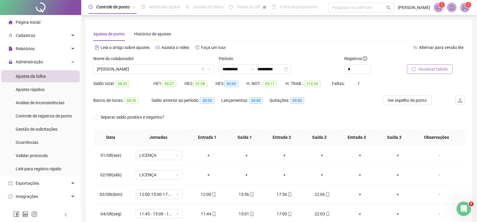
click at [419, 70] on span "Atualizar tabela" at bounding box center [432, 69] width 29 height 7
